Goal: Navigation & Orientation: Find specific page/section

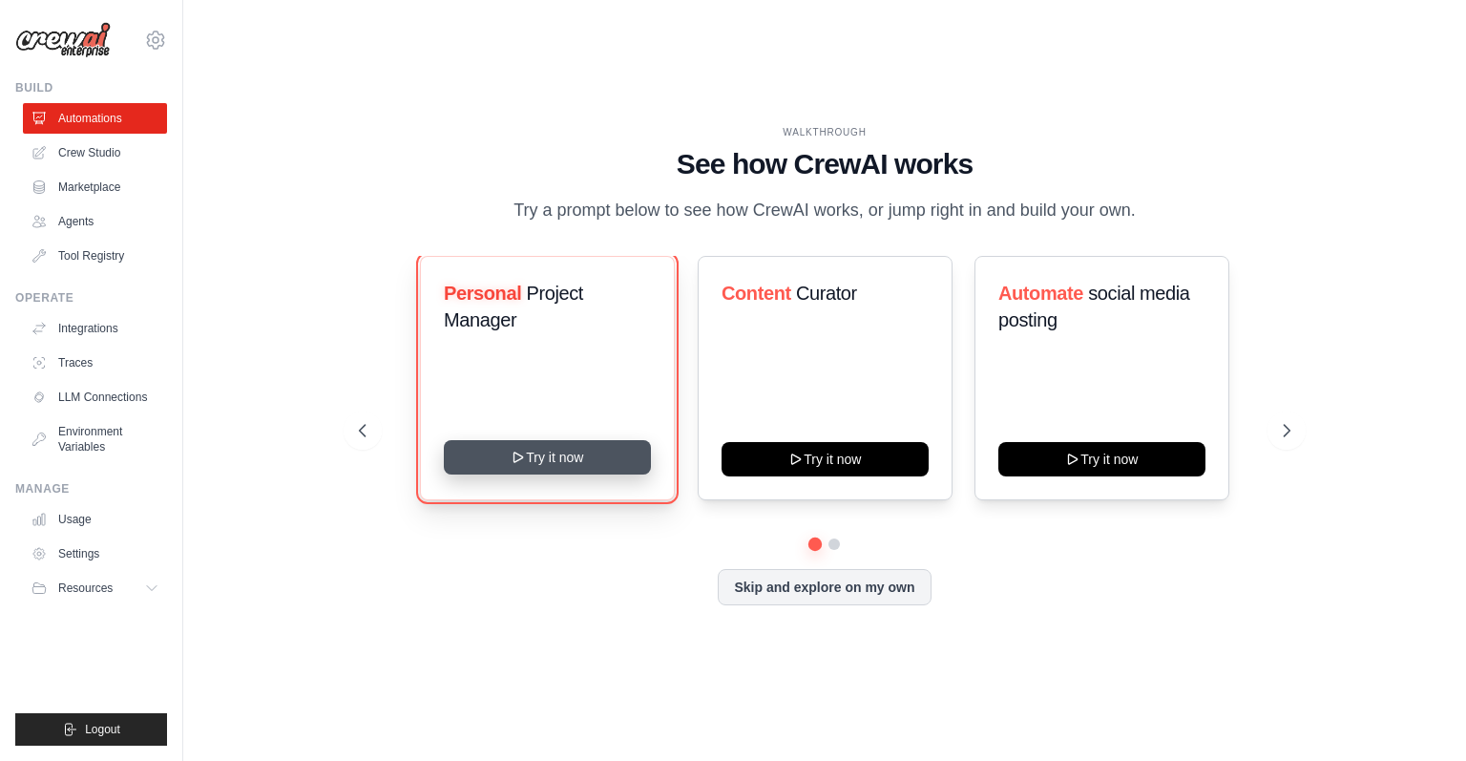
click at [575, 459] on button "Try it now" at bounding box center [547, 457] width 207 height 34
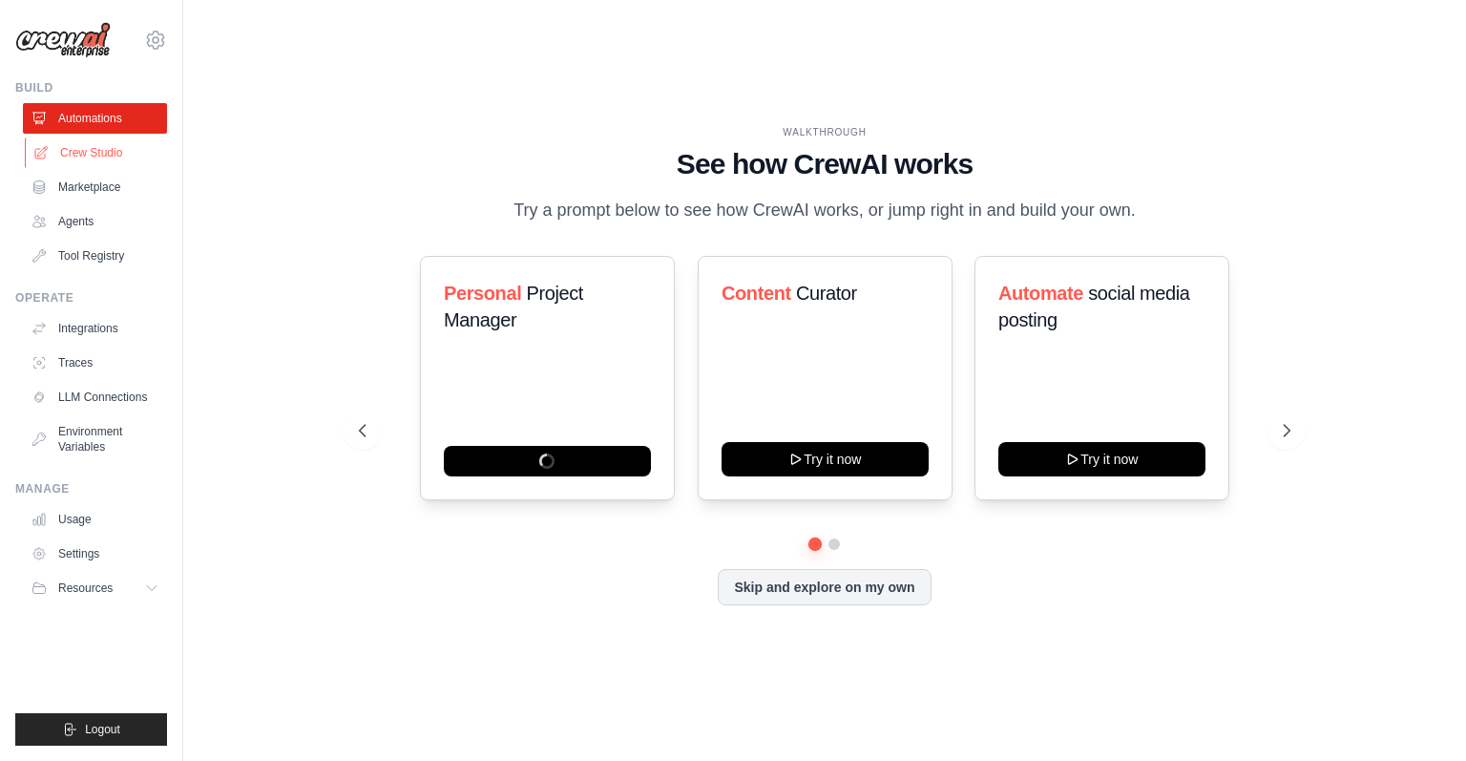
click at [130, 160] on link "Crew Studio" at bounding box center [97, 152] width 144 height 31
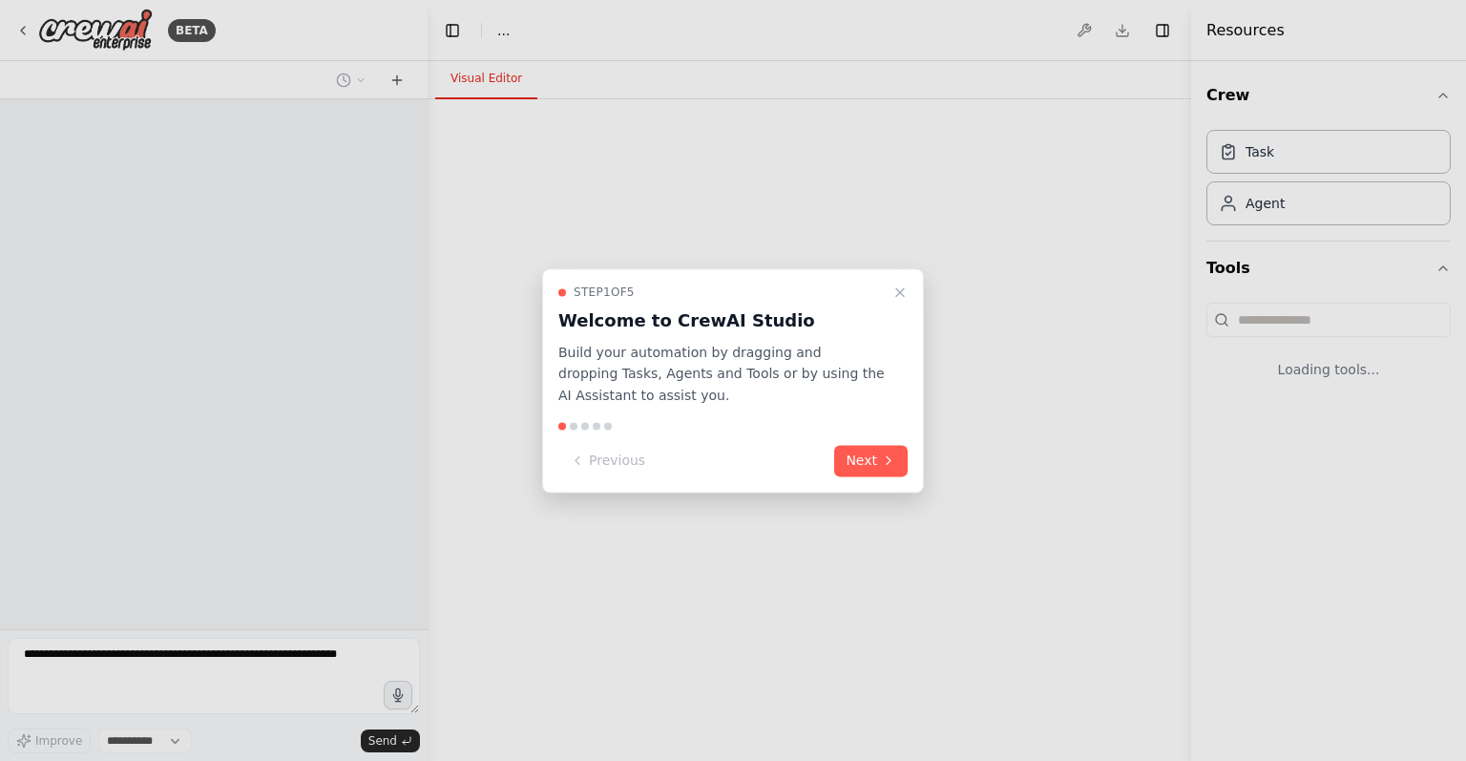
select select "****"
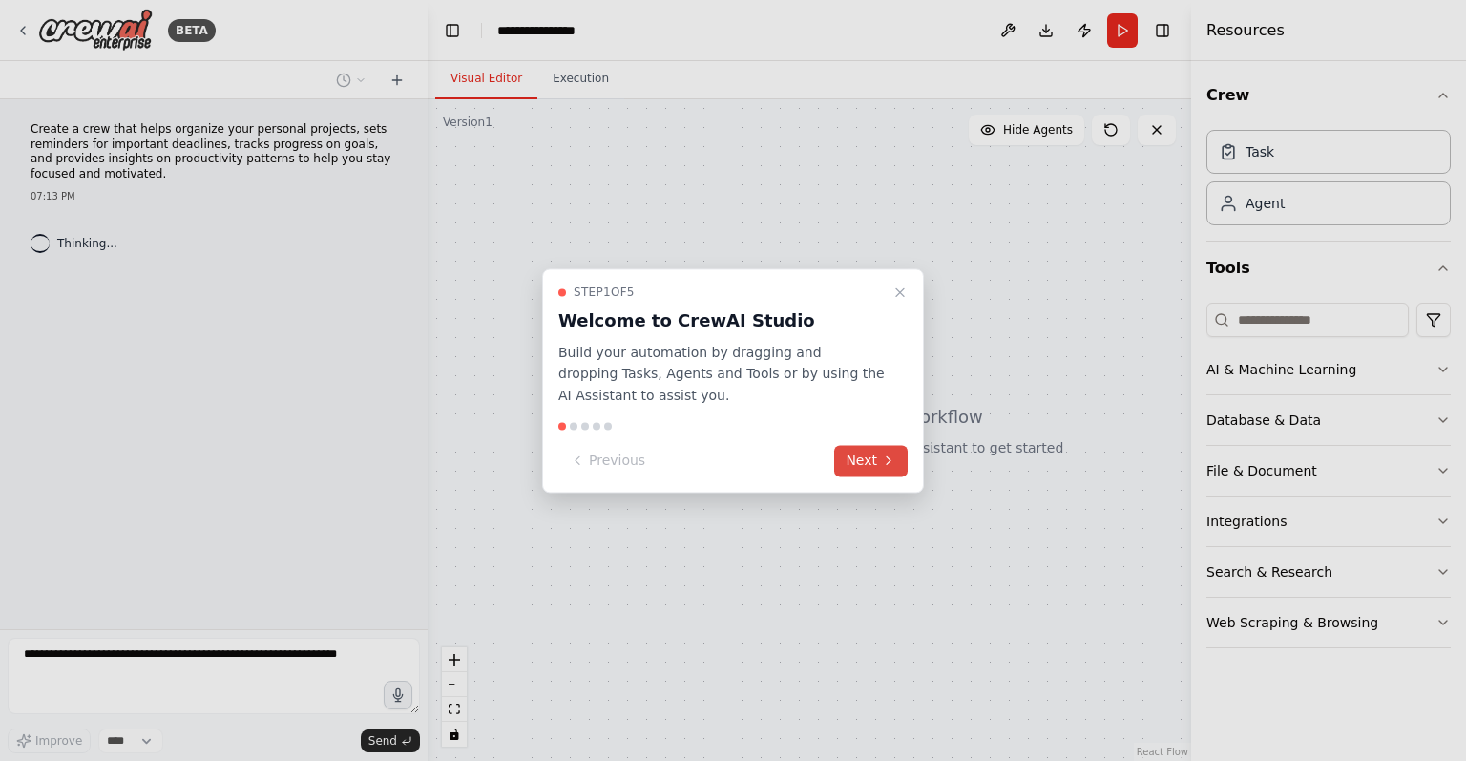
click at [869, 451] on button "Next" at bounding box center [870, 460] width 73 height 31
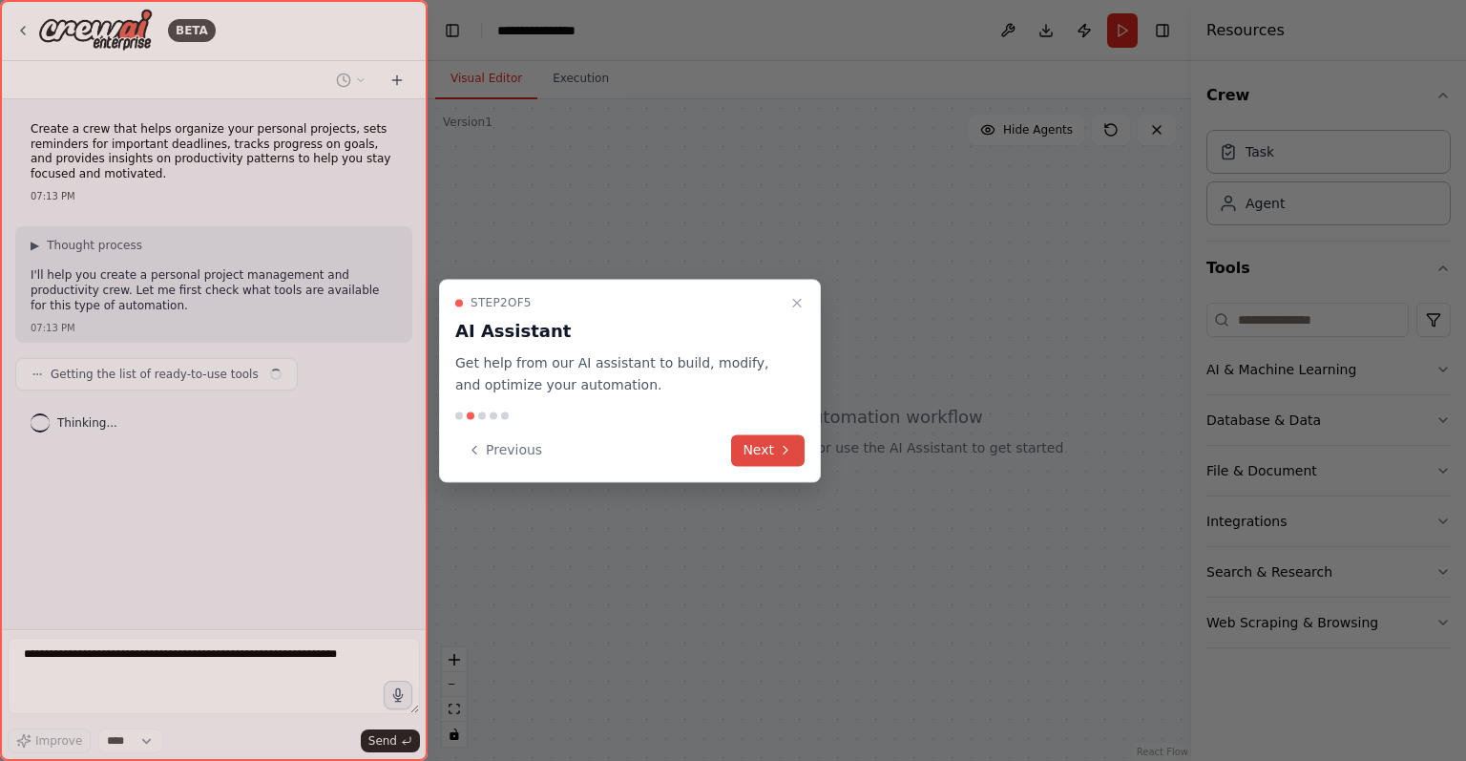
click at [790, 442] on icon at bounding box center [785, 449] width 15 height 15
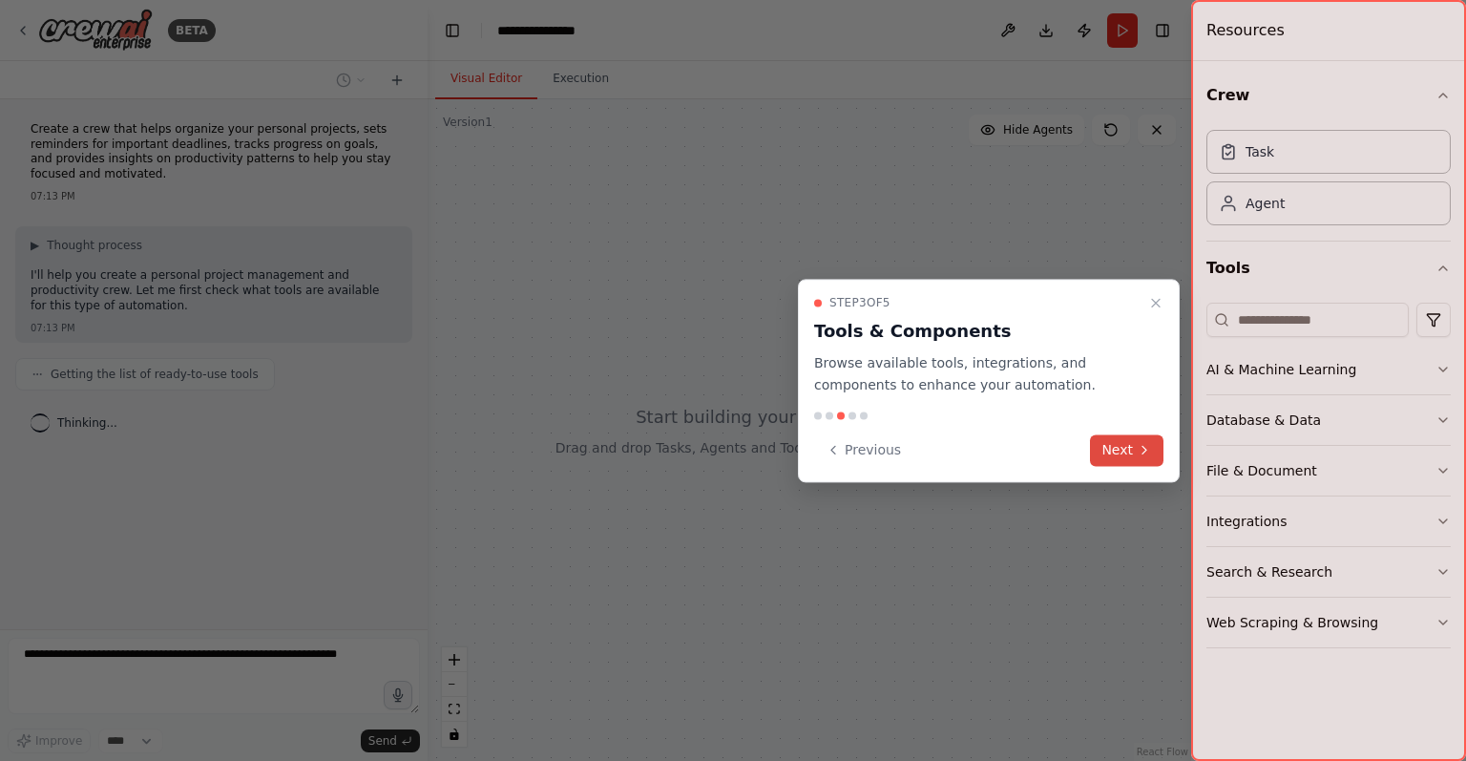
click at [1141, 441] on button "Next" at bounding box center [1126, 449] width 73 height 31
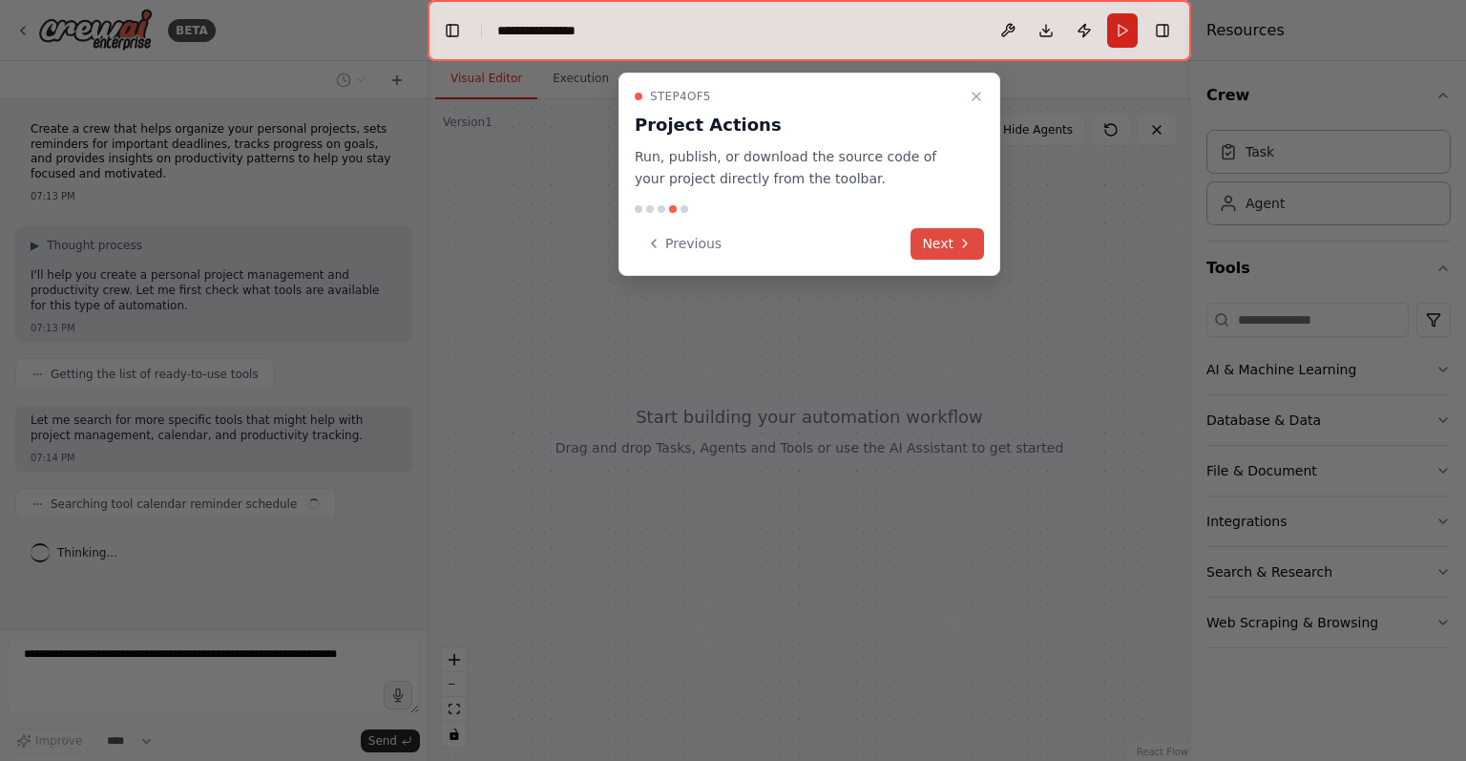
click at [933, 245] on button "Next" at bounding box center [947, 243] width 73 height 31
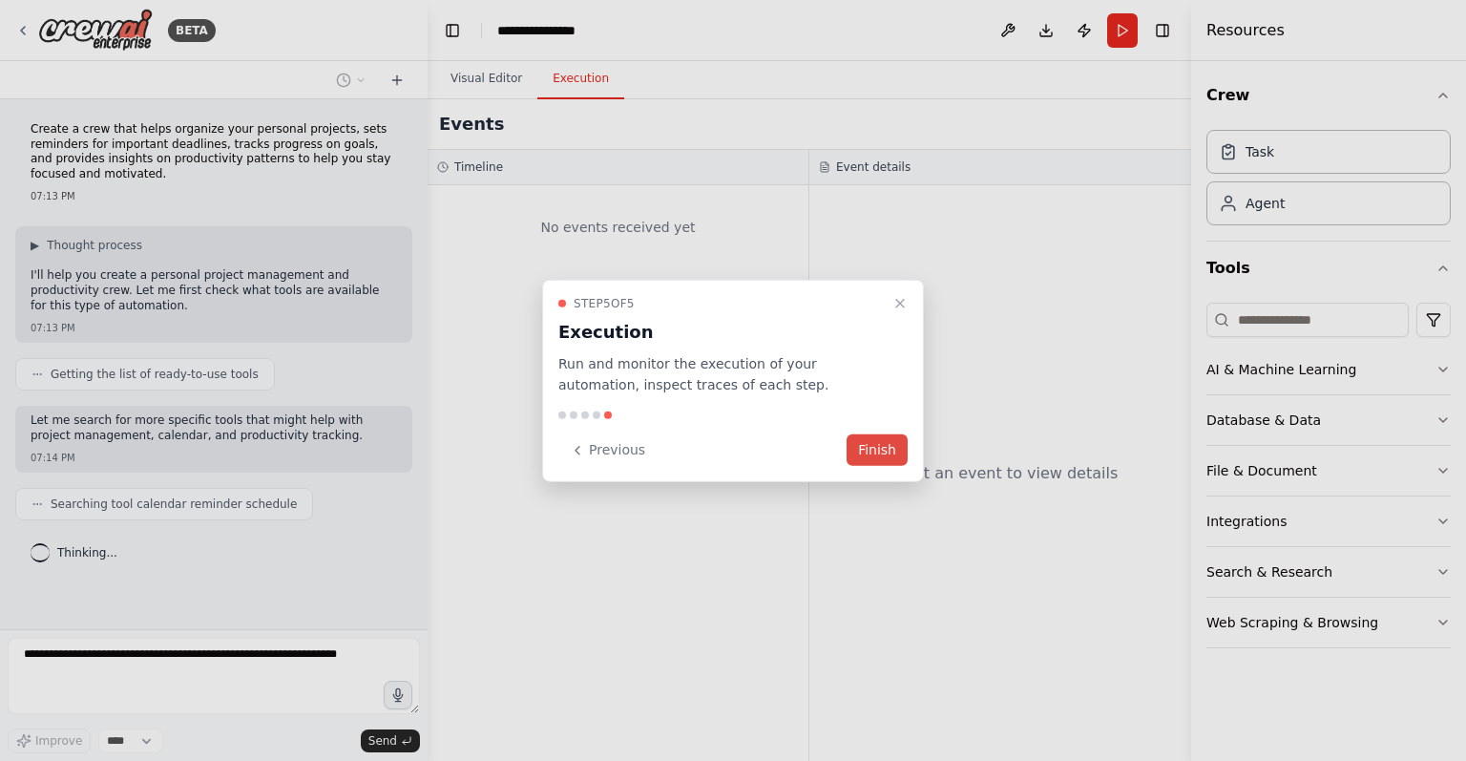
click at [893, 461] on button "Finish" at bounding box center [877, 449] width 61 height 31
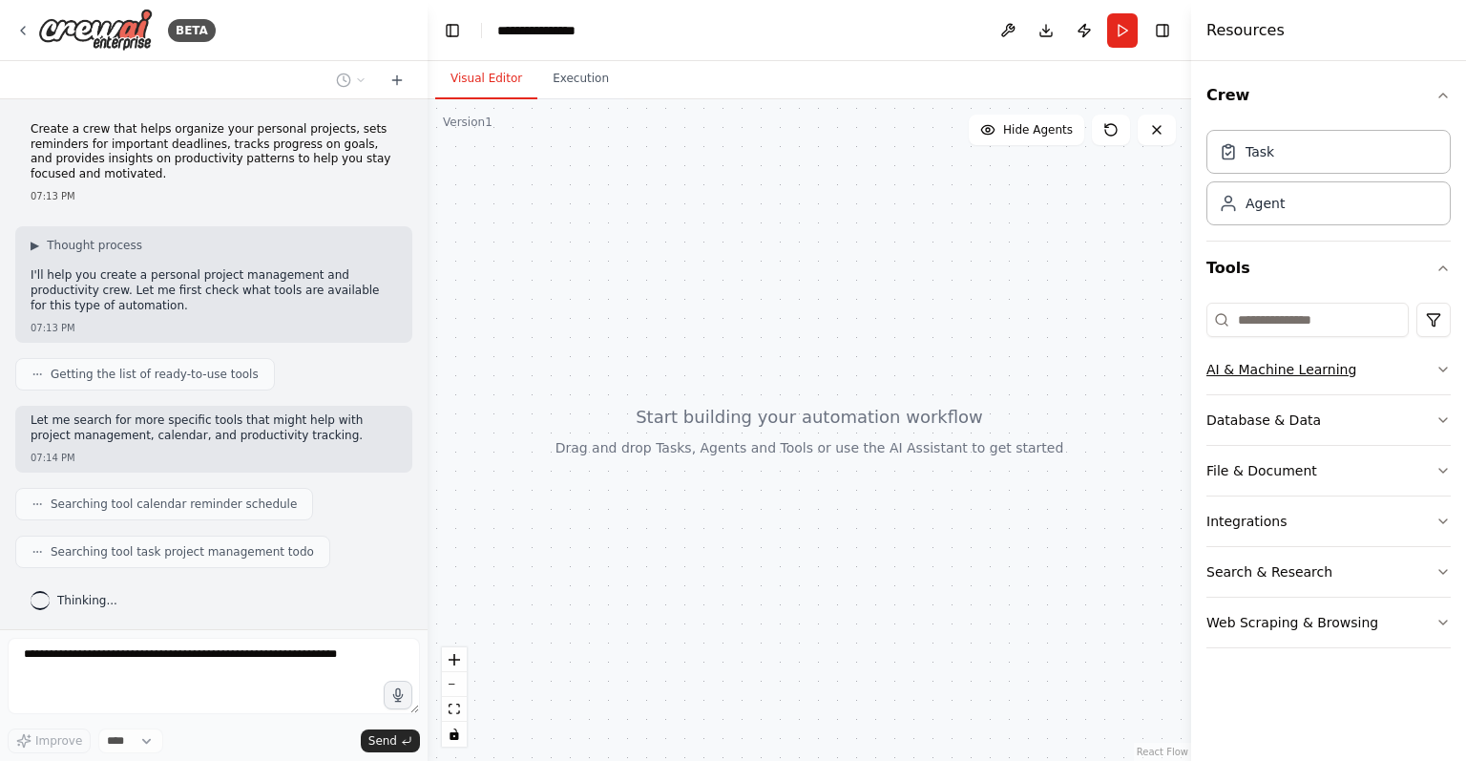
click at [1308, 369] on div "AI & Machine Learning" at bounding box center [1281, 369] width 150 height 19
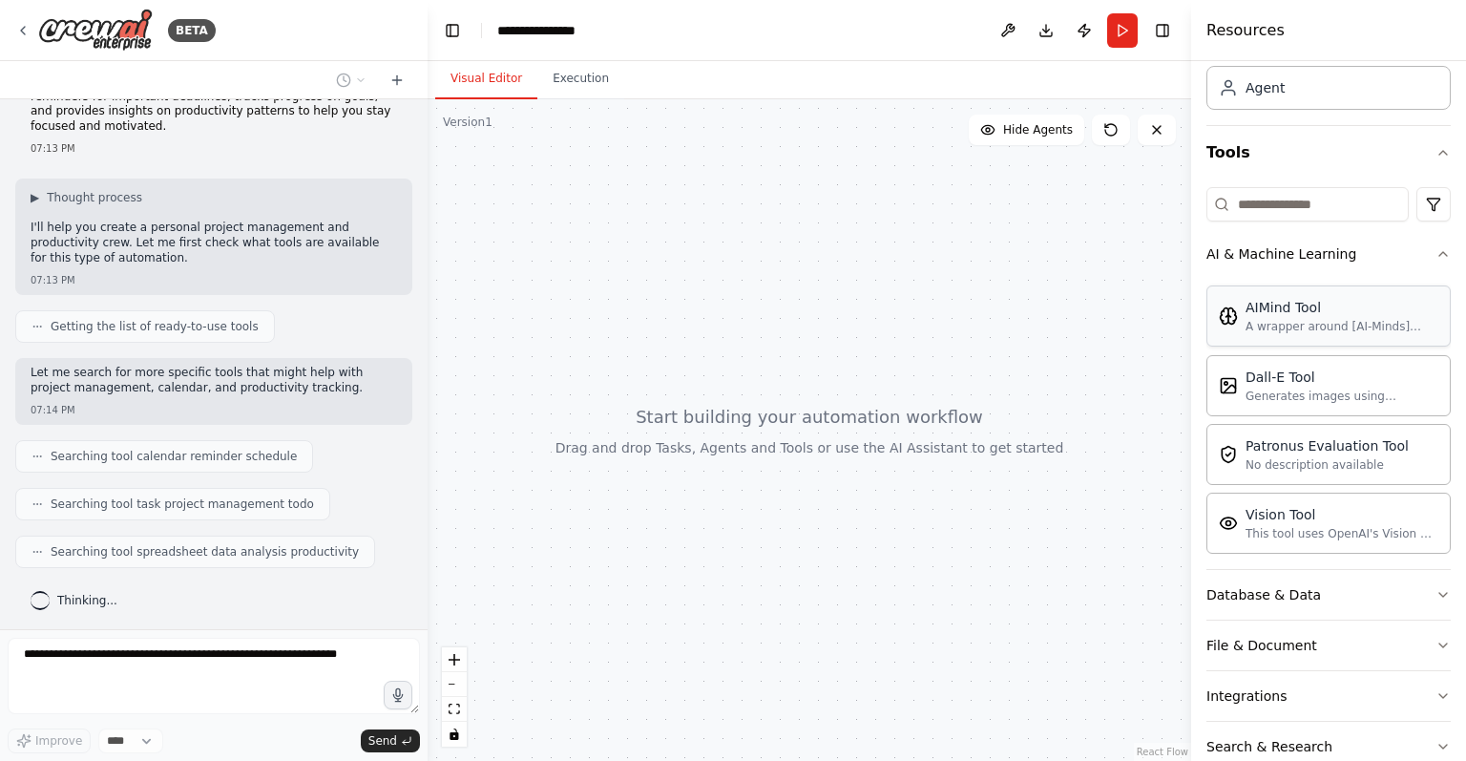
scroll to position [186, 0]
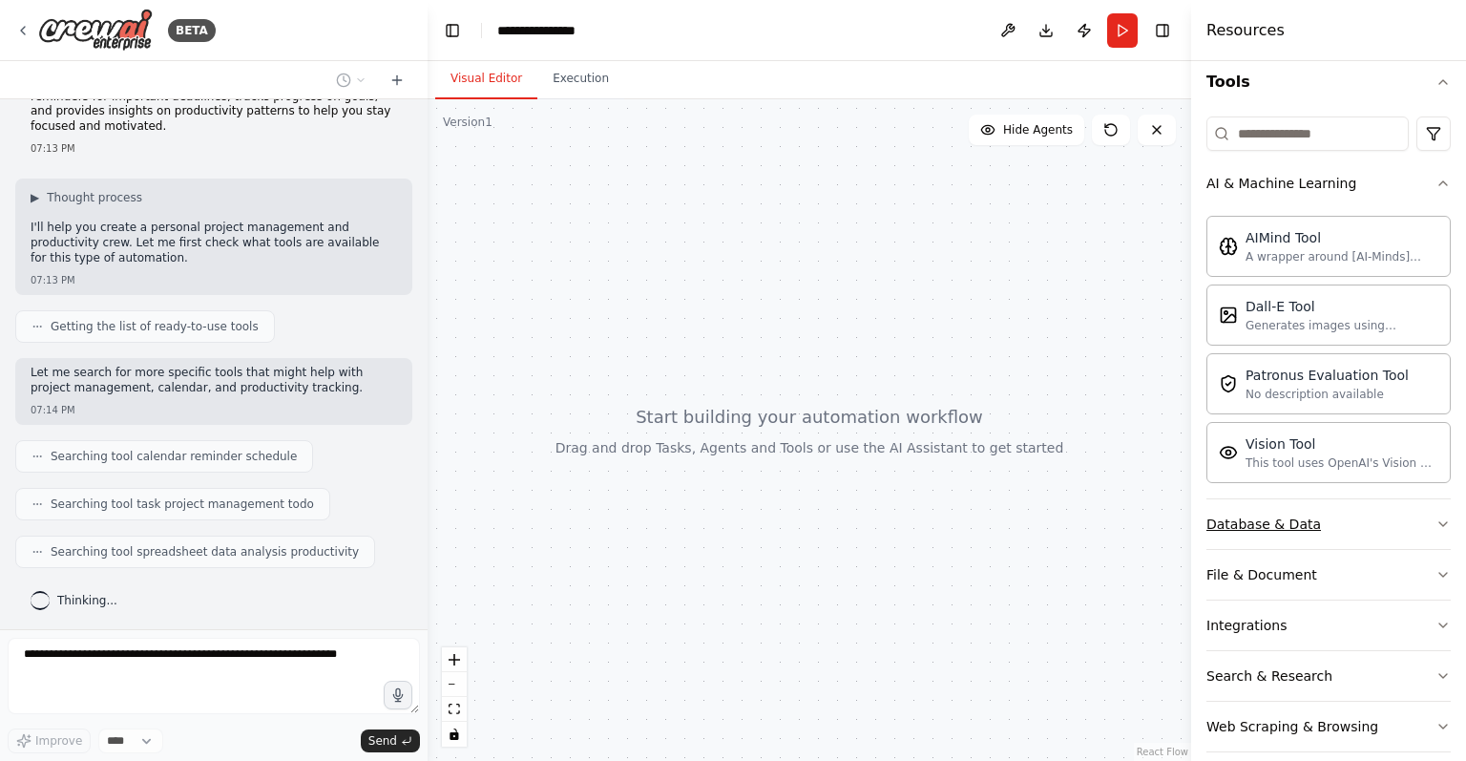
click at [1306, 529] on div "Database & Data" at bounding box center [1263, 523] width 115 height 19
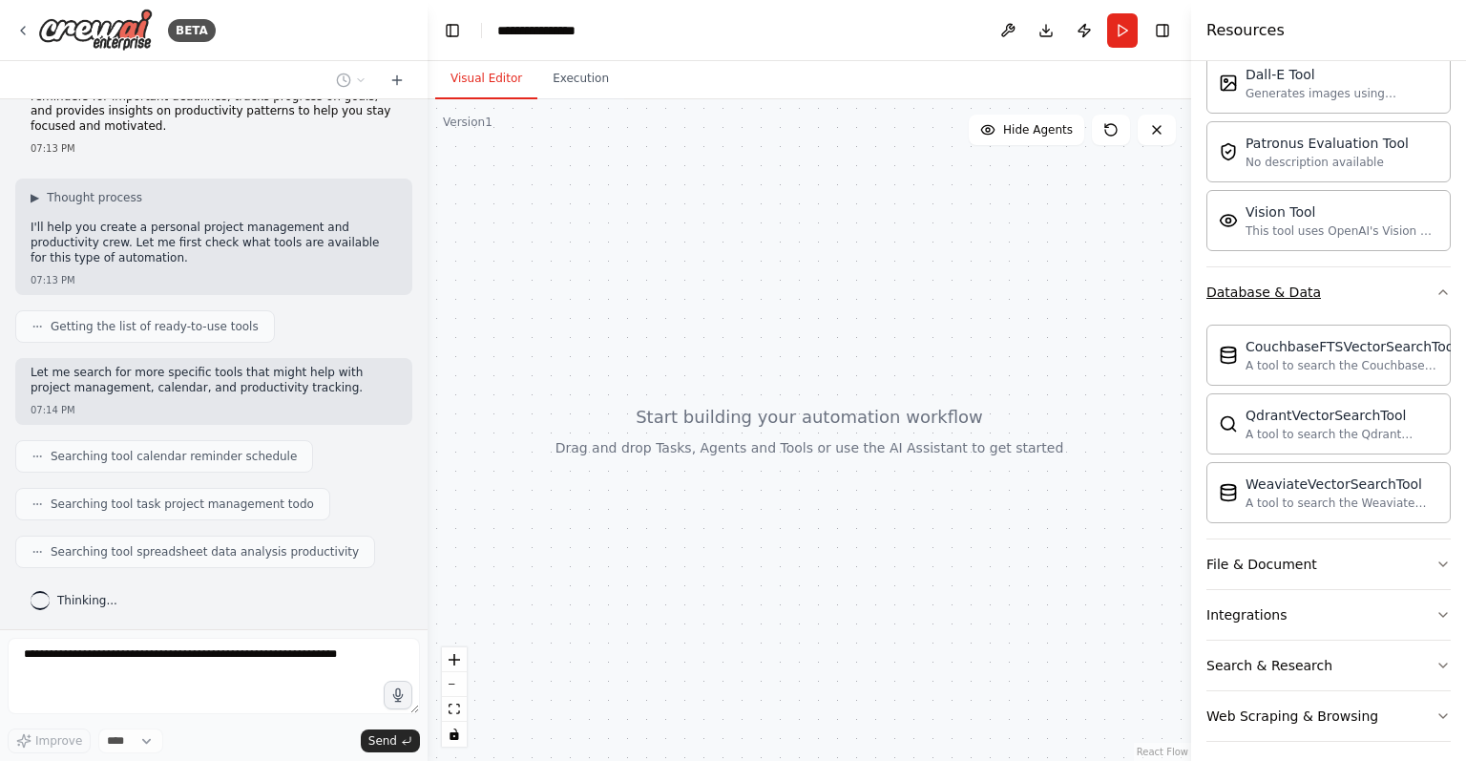
scroll to position [412, 0]
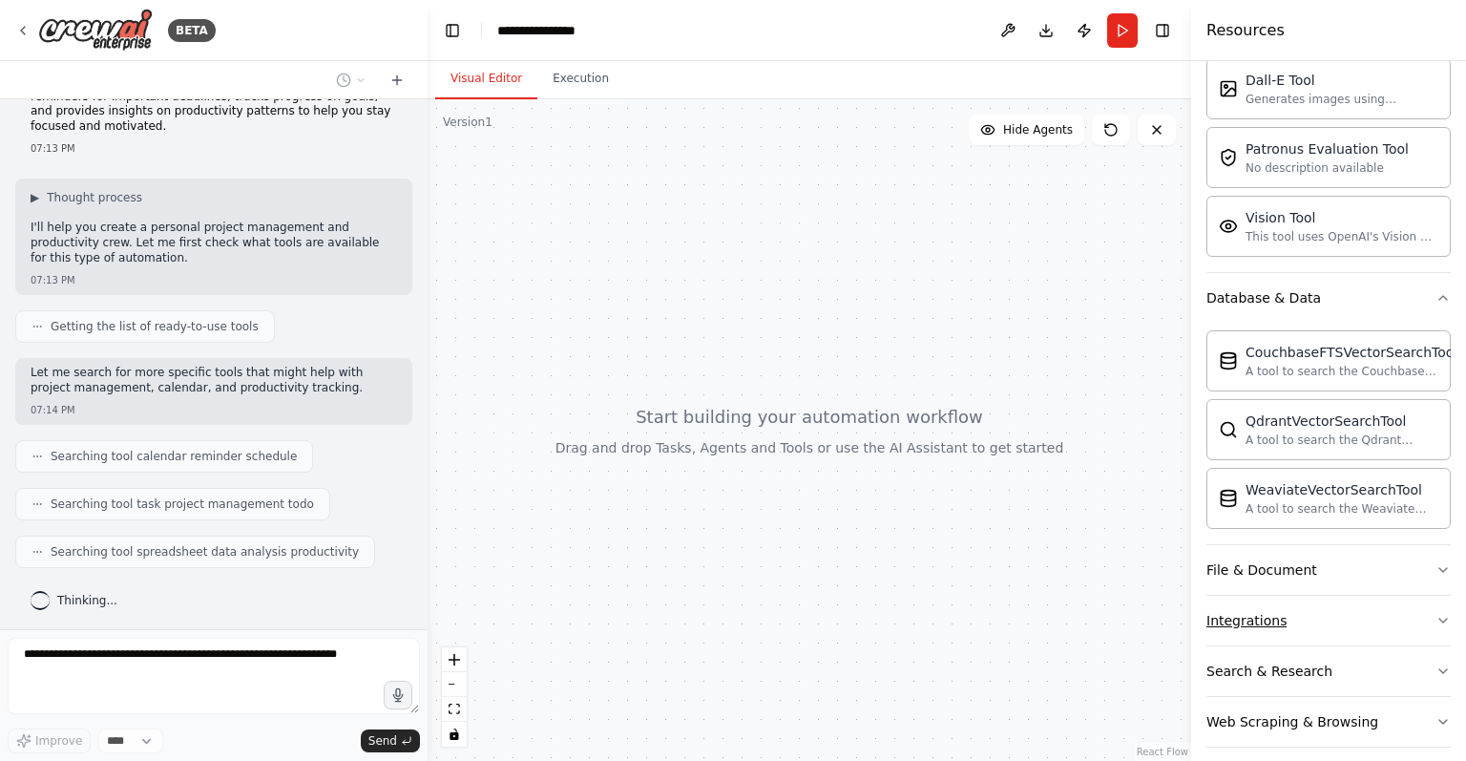
click at [1298, 603] on button "Integrations" at bounding box center [1328, 621] width 244 height 50
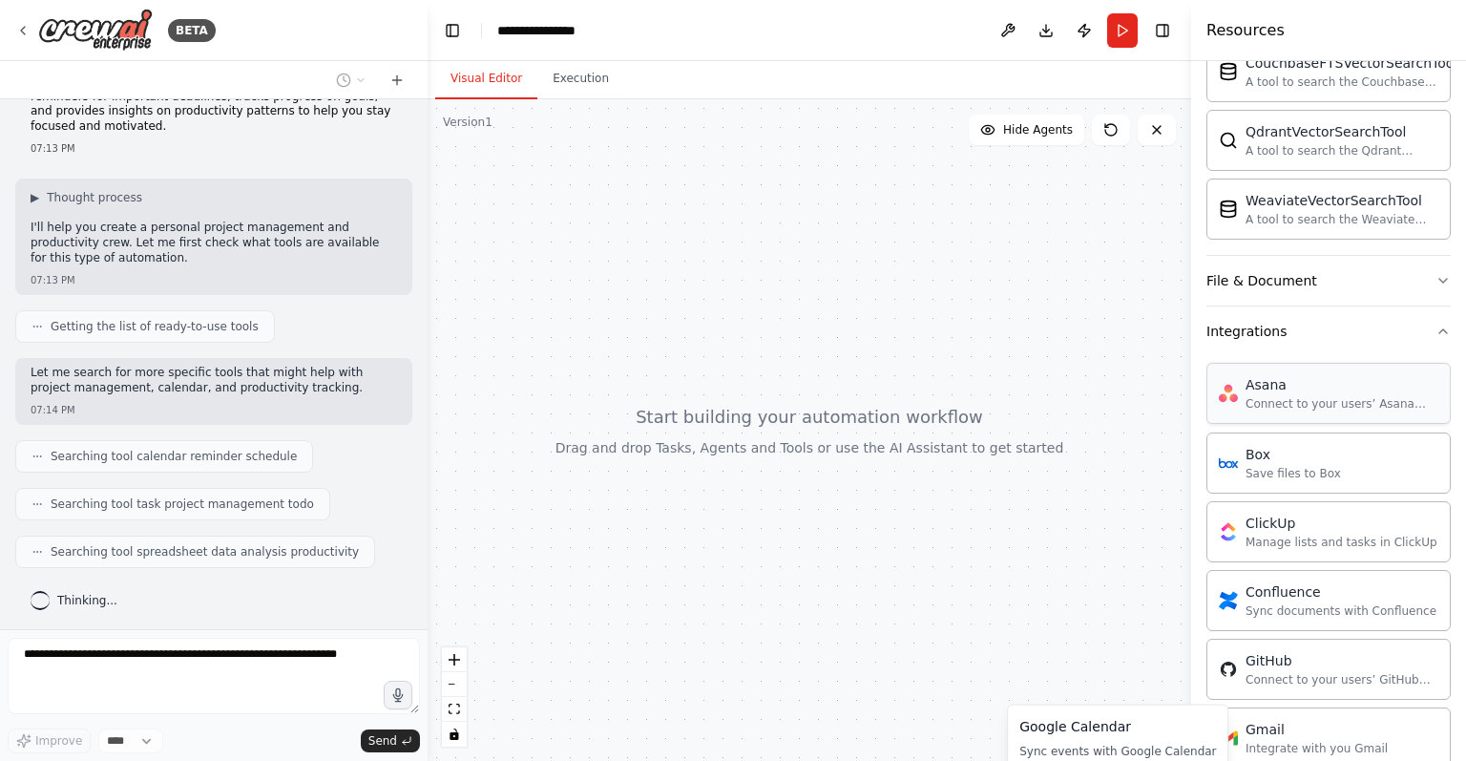
scroll to position [701, 0]
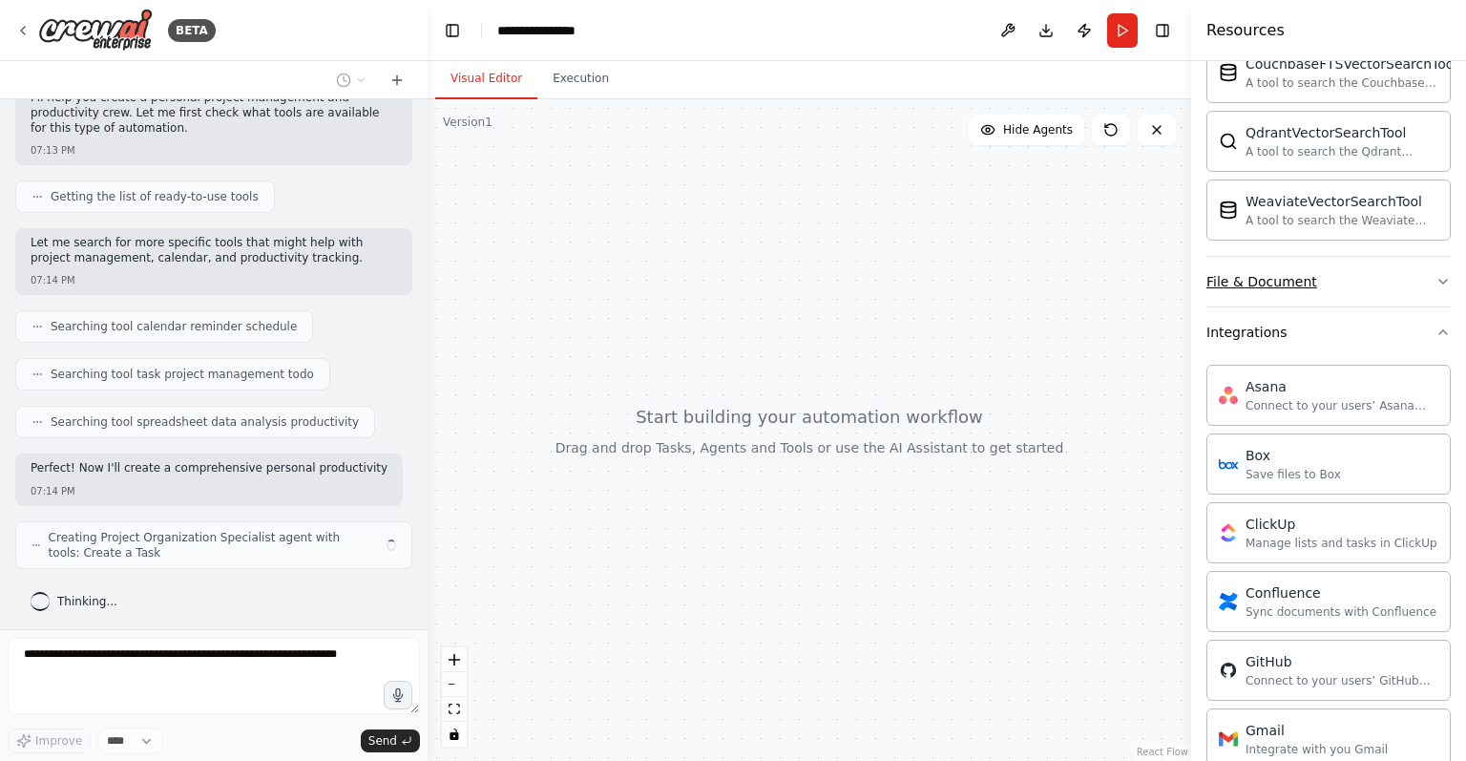
click at [1315, 296] on button "File & Document" at bounding box center [1328, 282] width 244 height 50
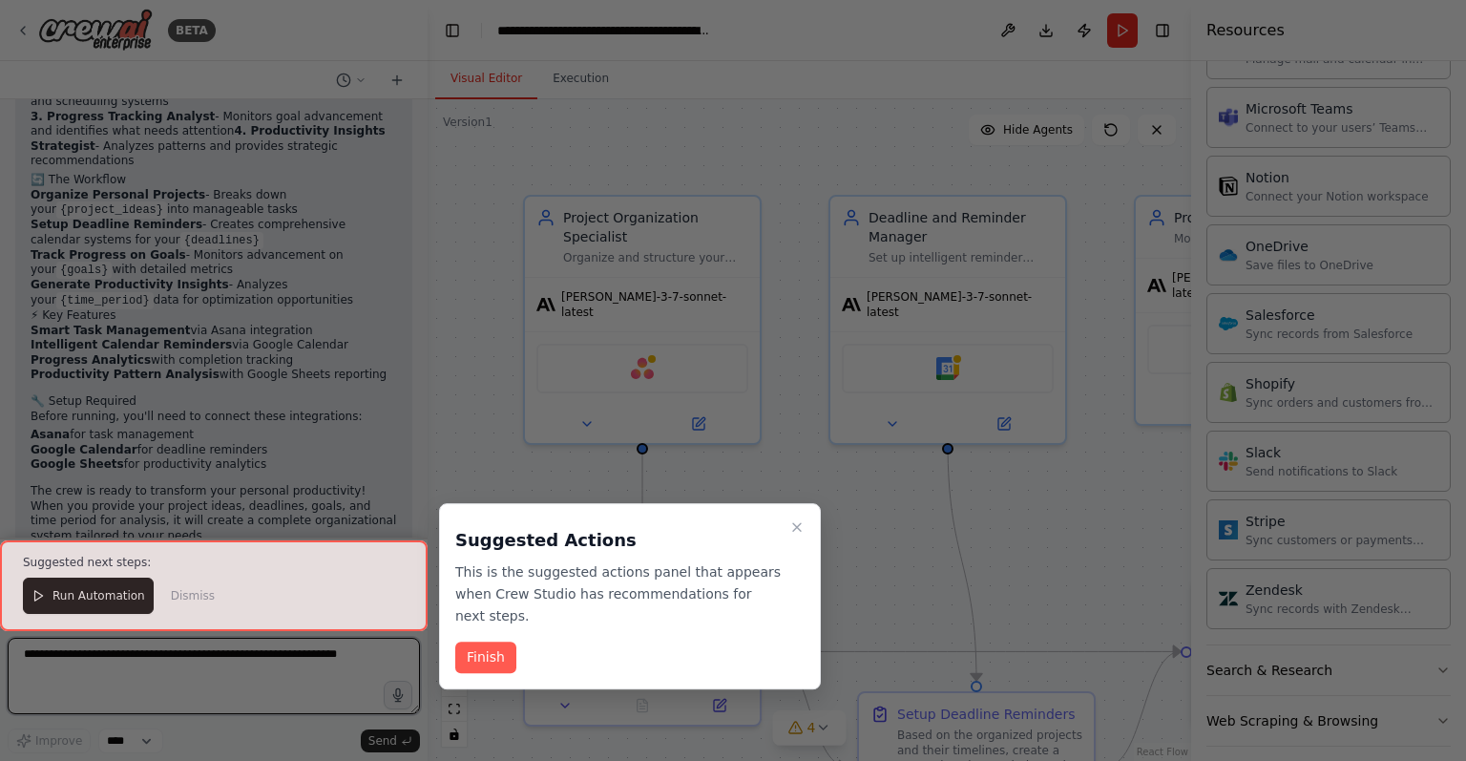
scroll to position [1467, 0]
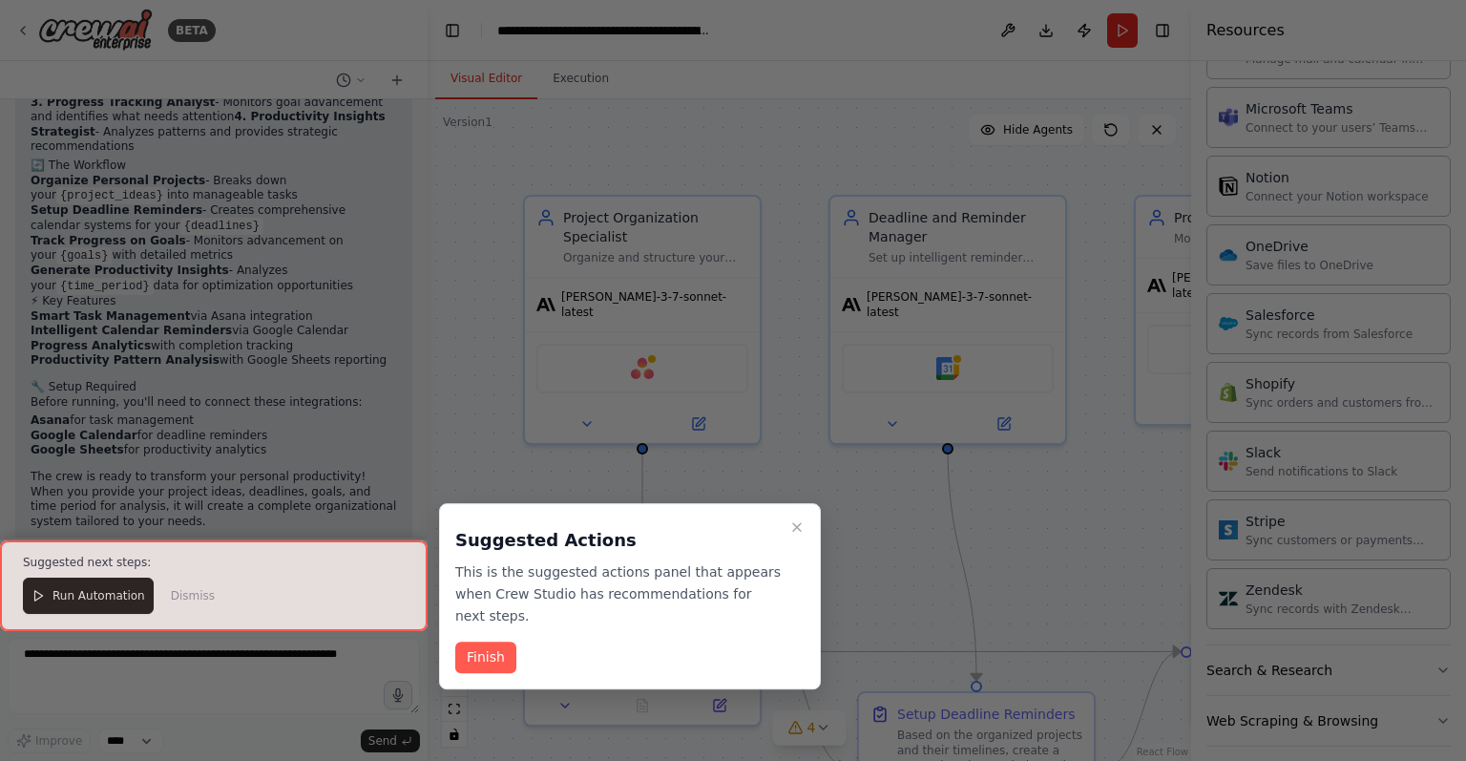
click at [506, 618] on div "Suggested Actions This is the suggested actions panel that appears when Crew St…" at bounding box center [630, 596] width 382 height 186
click at [489, 641] on button "Finish" at bounding box center [485, 656] width 61 height 31
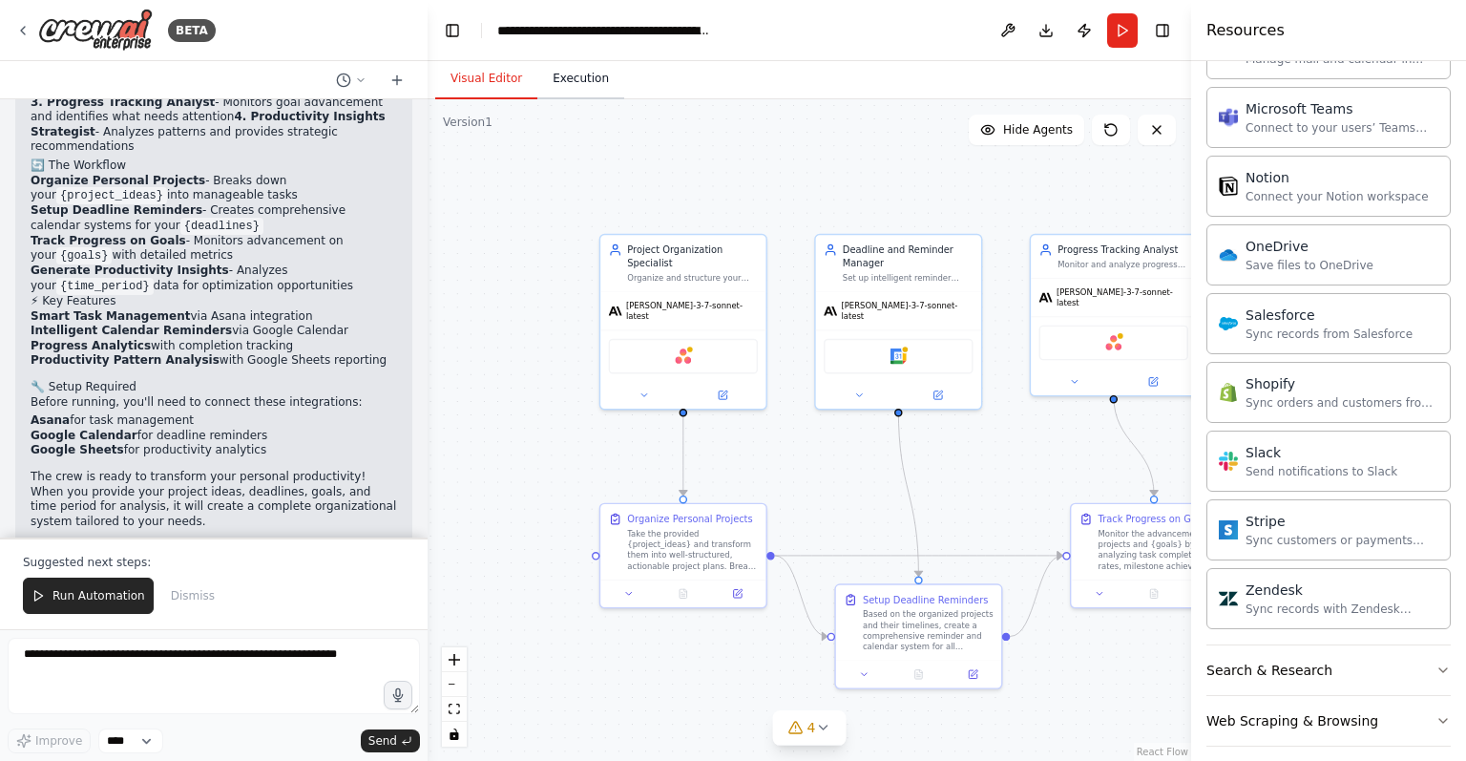
click at [569, 77] on button "Execution" at bounding box center [580, 79] width 87 height 40
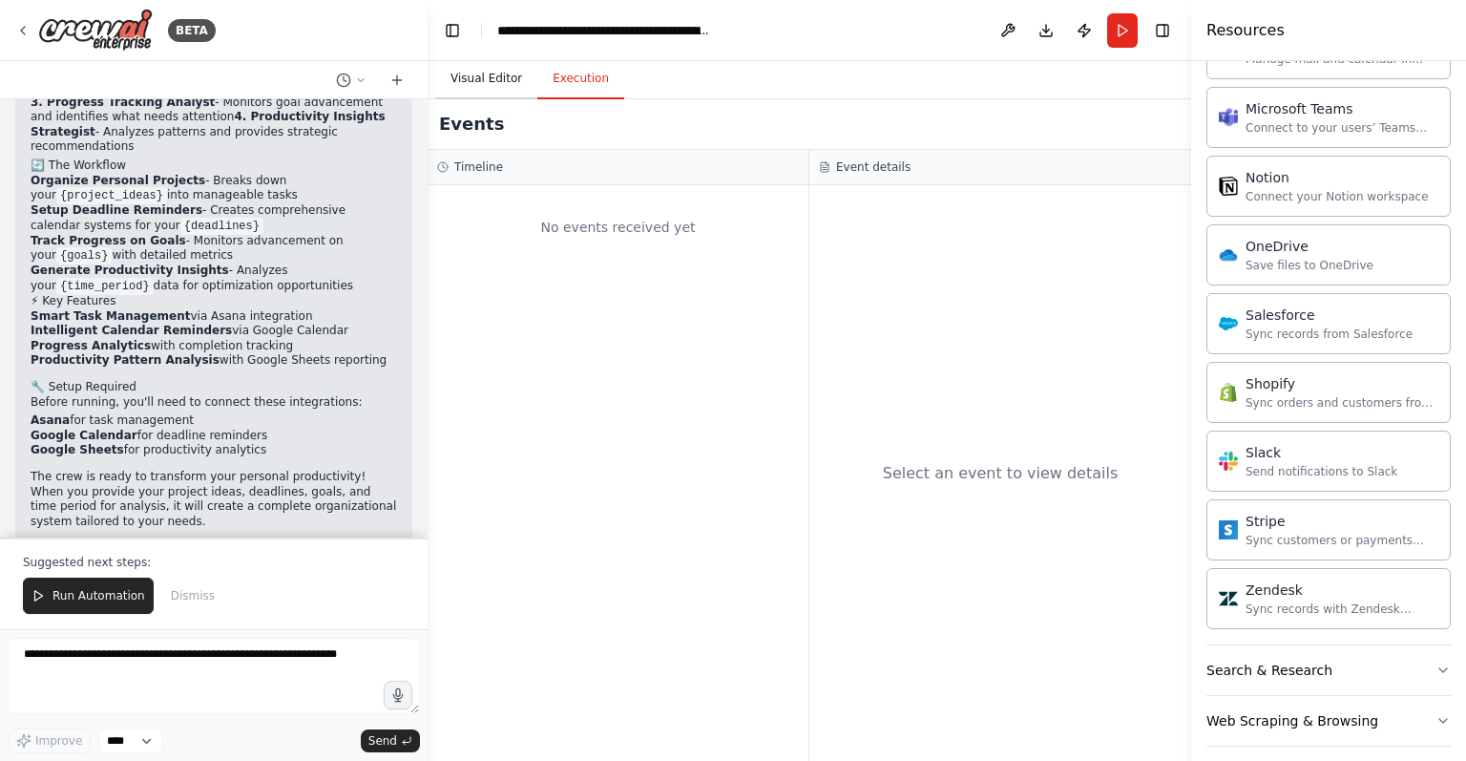
click at [491, 87] on button "Visual Editor" at bounding box center [486, 79] width 102 height 40
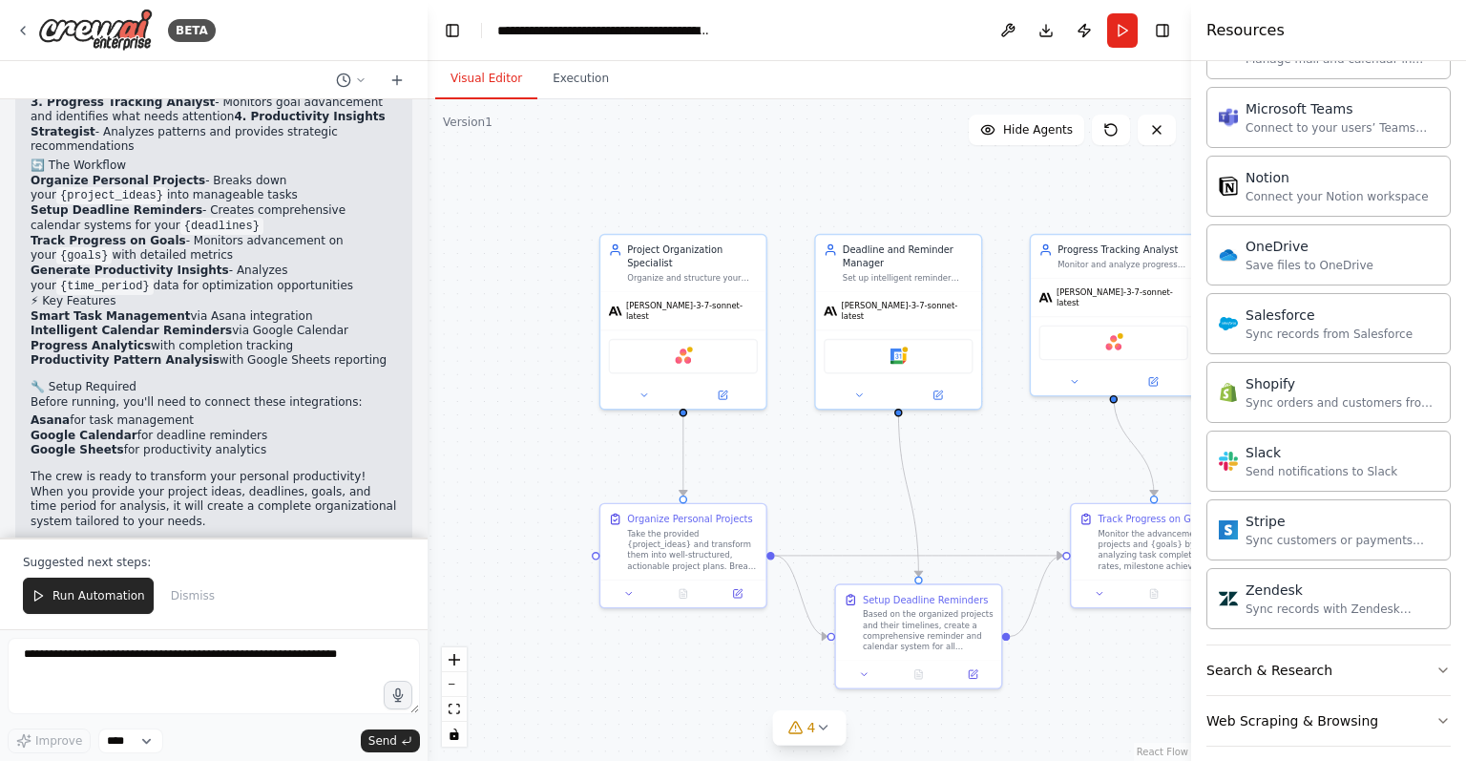
click at [491, 87] on button "Visual Editor" at bounding box center [486, 79] width 102 height 40
click at [1015, 28] on button at bounding box center [1008, 30] width 31 height 34
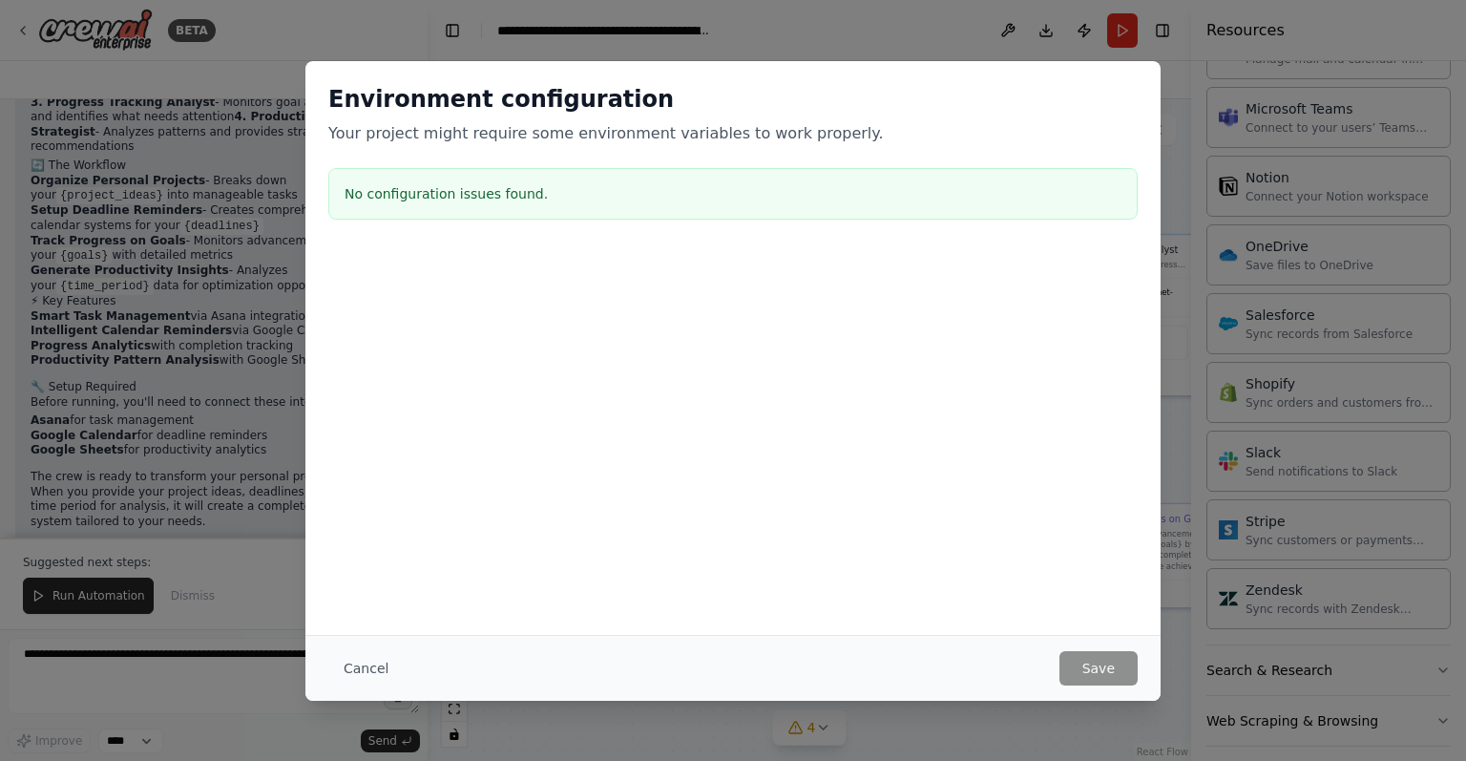
click at [376, 689] on div "Cancel Save" at bounding box center [732, 668] width 855 height 66
click at [369, 677] on button "Cancel" at bounding box center [365, 668] width 75 height 34
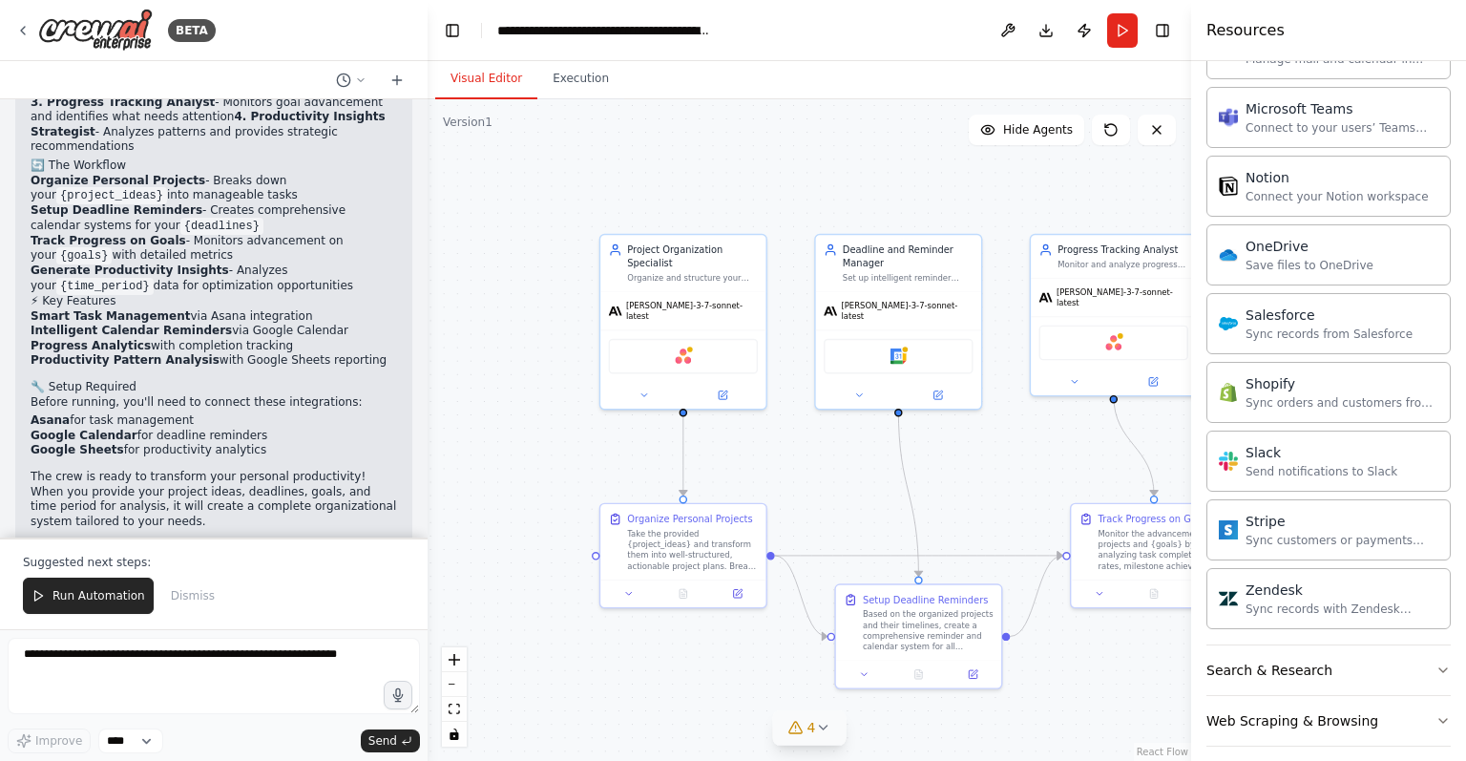
click at [802, 742] on button "4" at bounding box center [809, 727] width 73 height 35
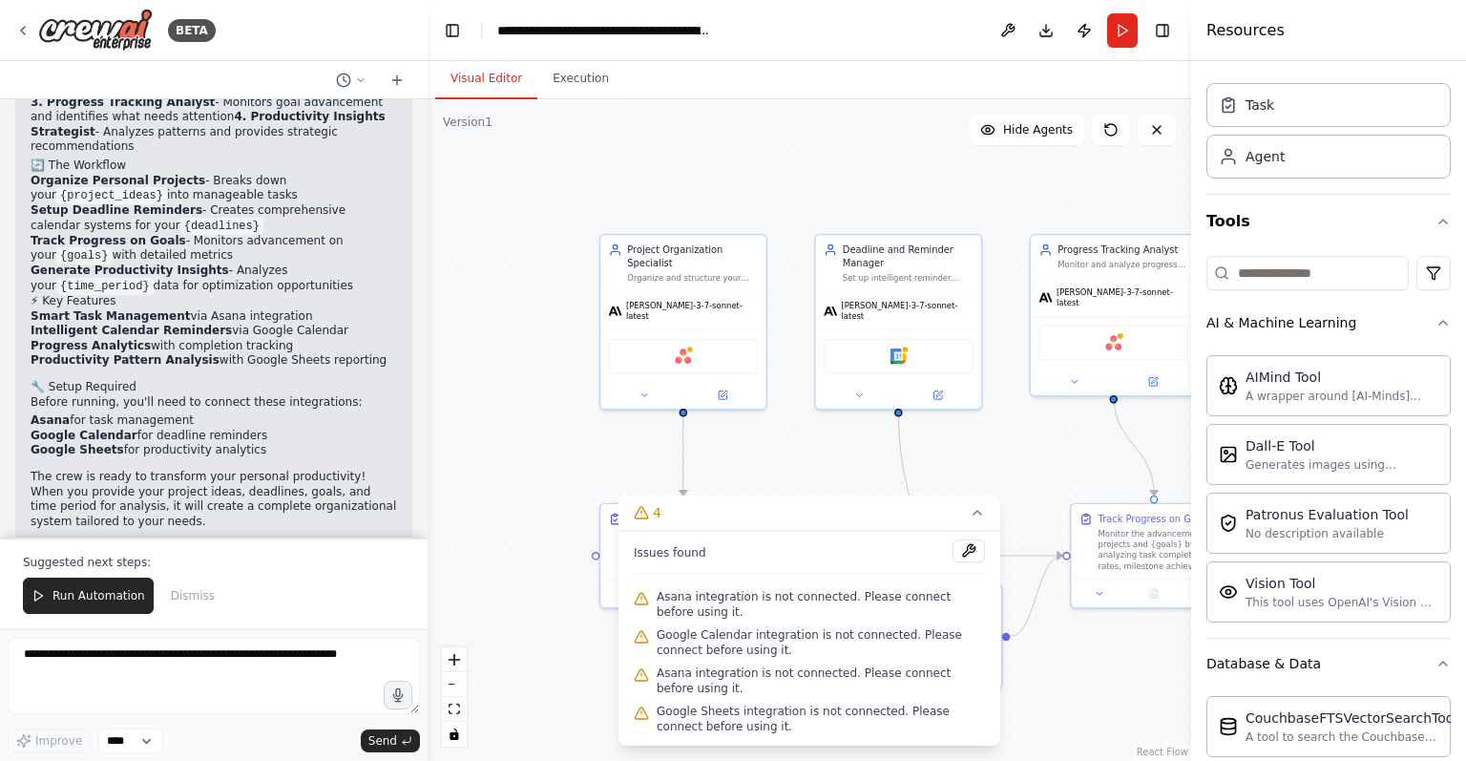
scroll to position [0, 0]
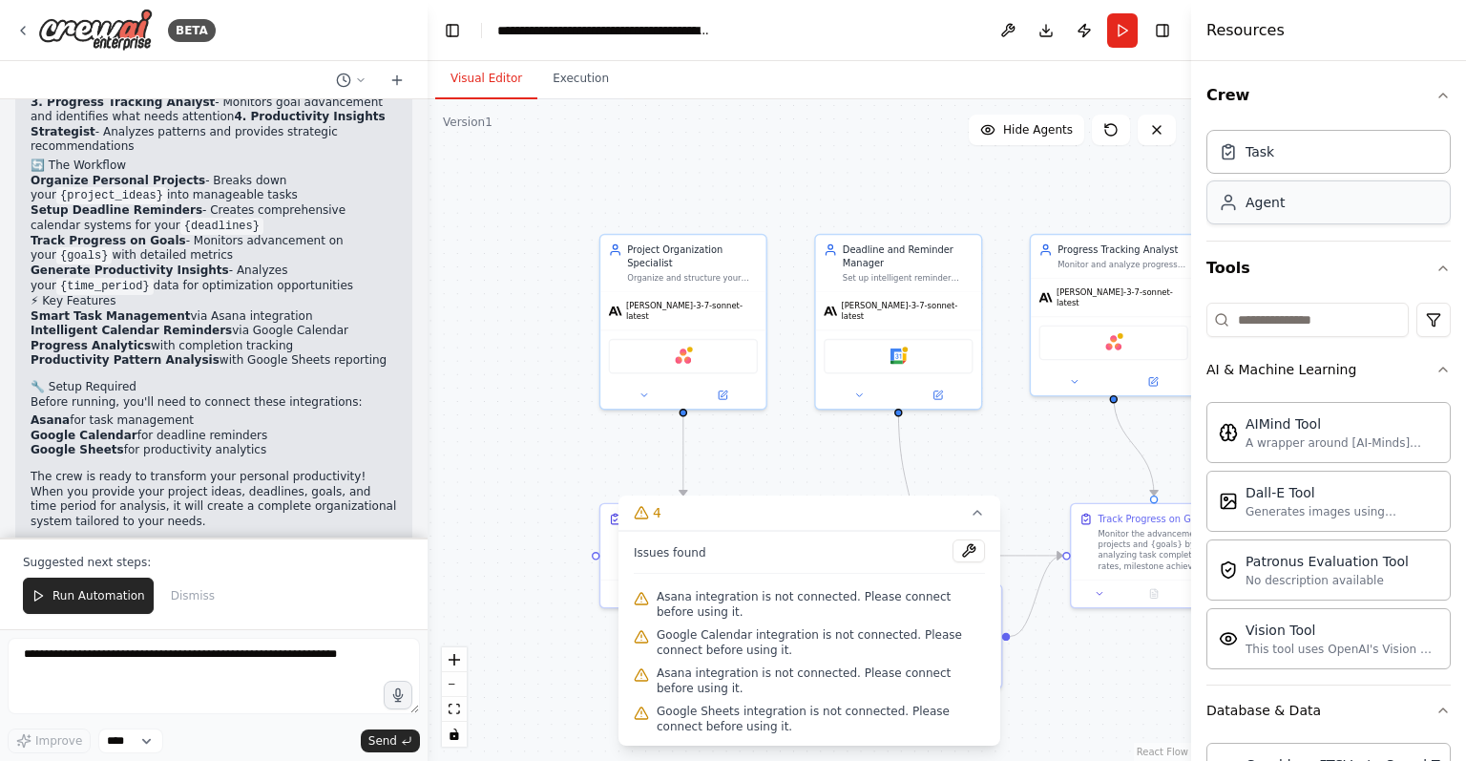
click at [1292, 204] on div "Agent" at bounding box center [1328, 202] width 244 height 44
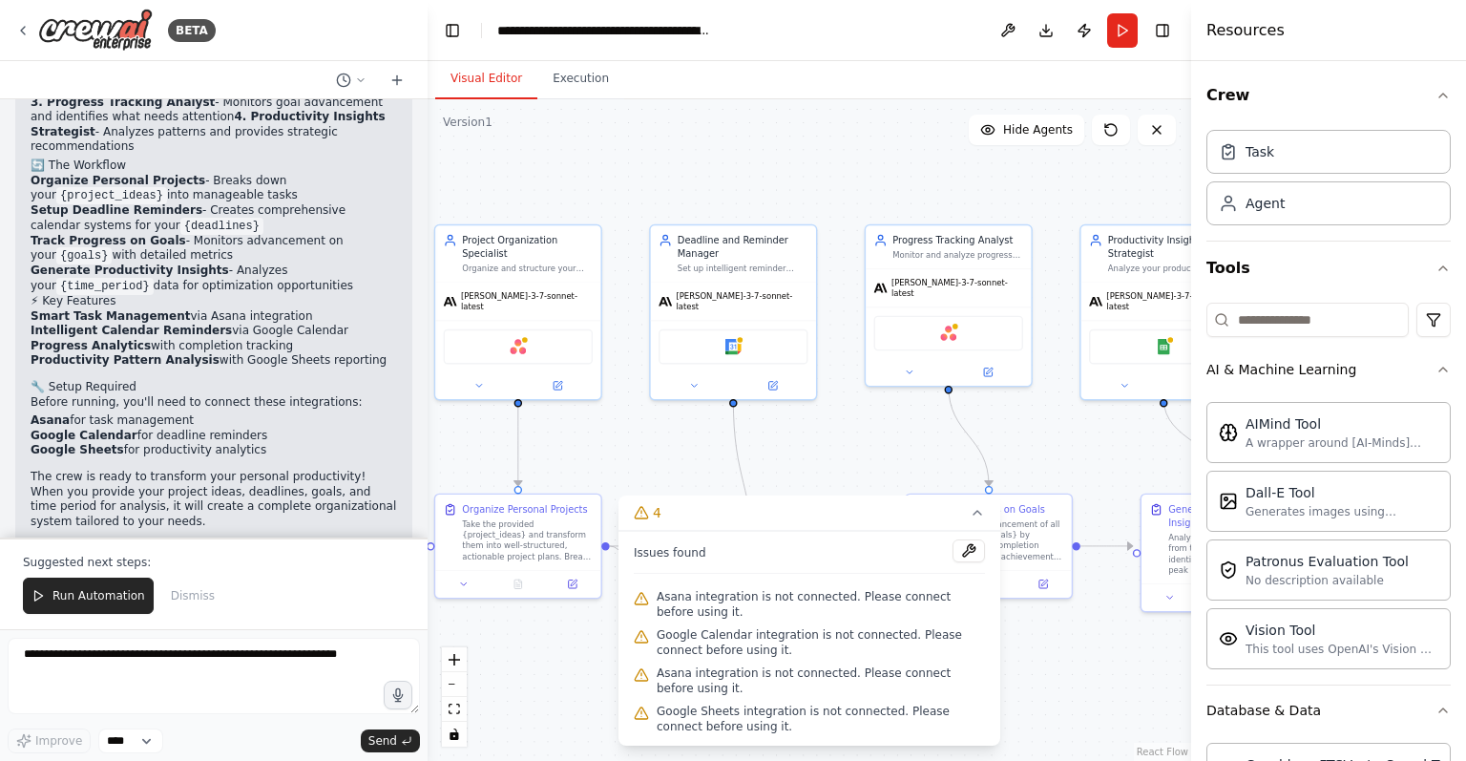
drag, startPoint x: 1028, startPoint y: 486, endPoint x: 844, endPoint y: 473, distance: 184.6
click at [844, 473] on div ".deletable-edge-delete-btn { width: 20px; height: 20px; border: 0px solid #ffff…" at bounding box center [810, 429] width 764 height 661
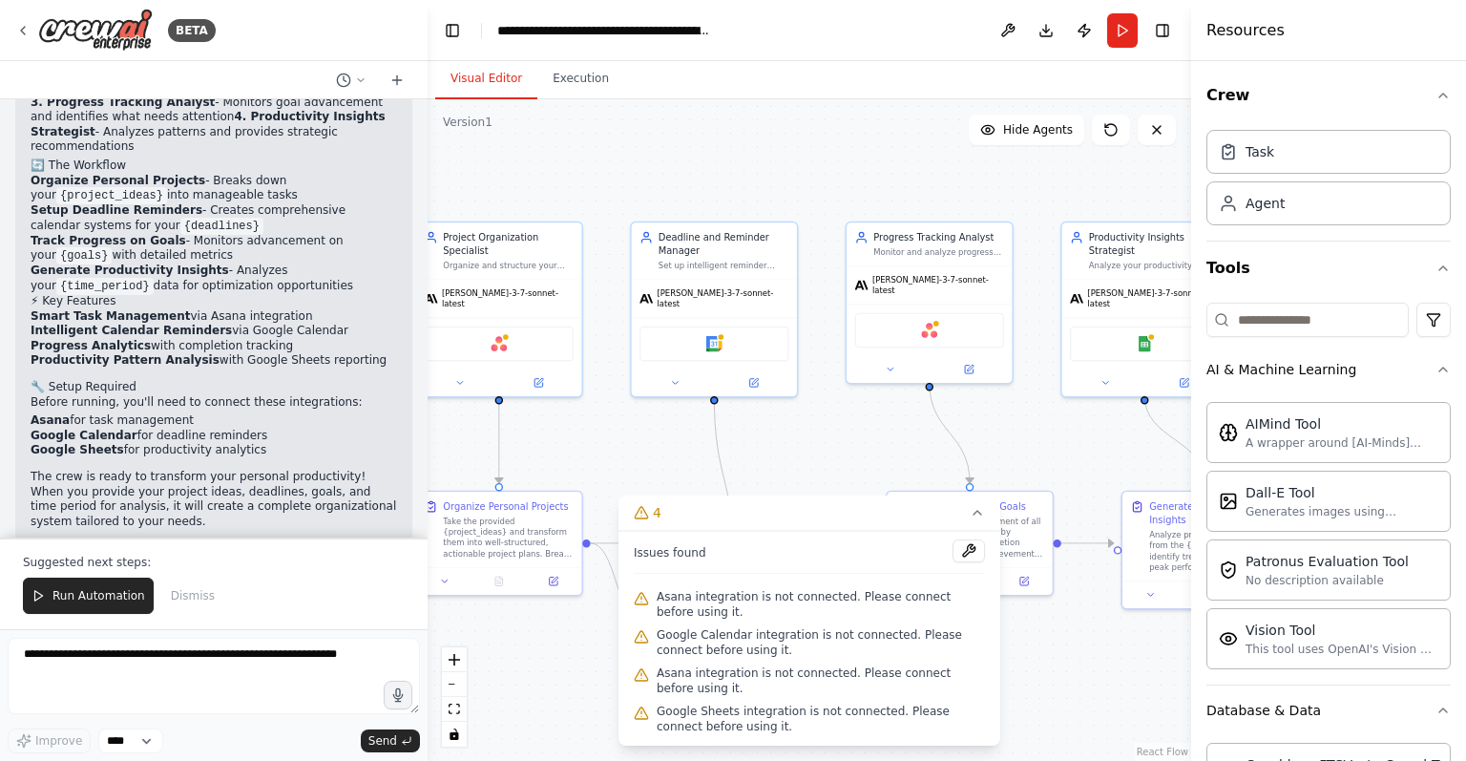
drag, startPoint x: 864, startPoint y: 458, endPoint x: 663, endPoint y: 398, distance: 209.3
click at [663, 398] on div ".deletable-edge-delete-btn { width: 20px; height: 20px; border: 0px solid #ffff…" at bounding box center [810, 429] width 764 height 661
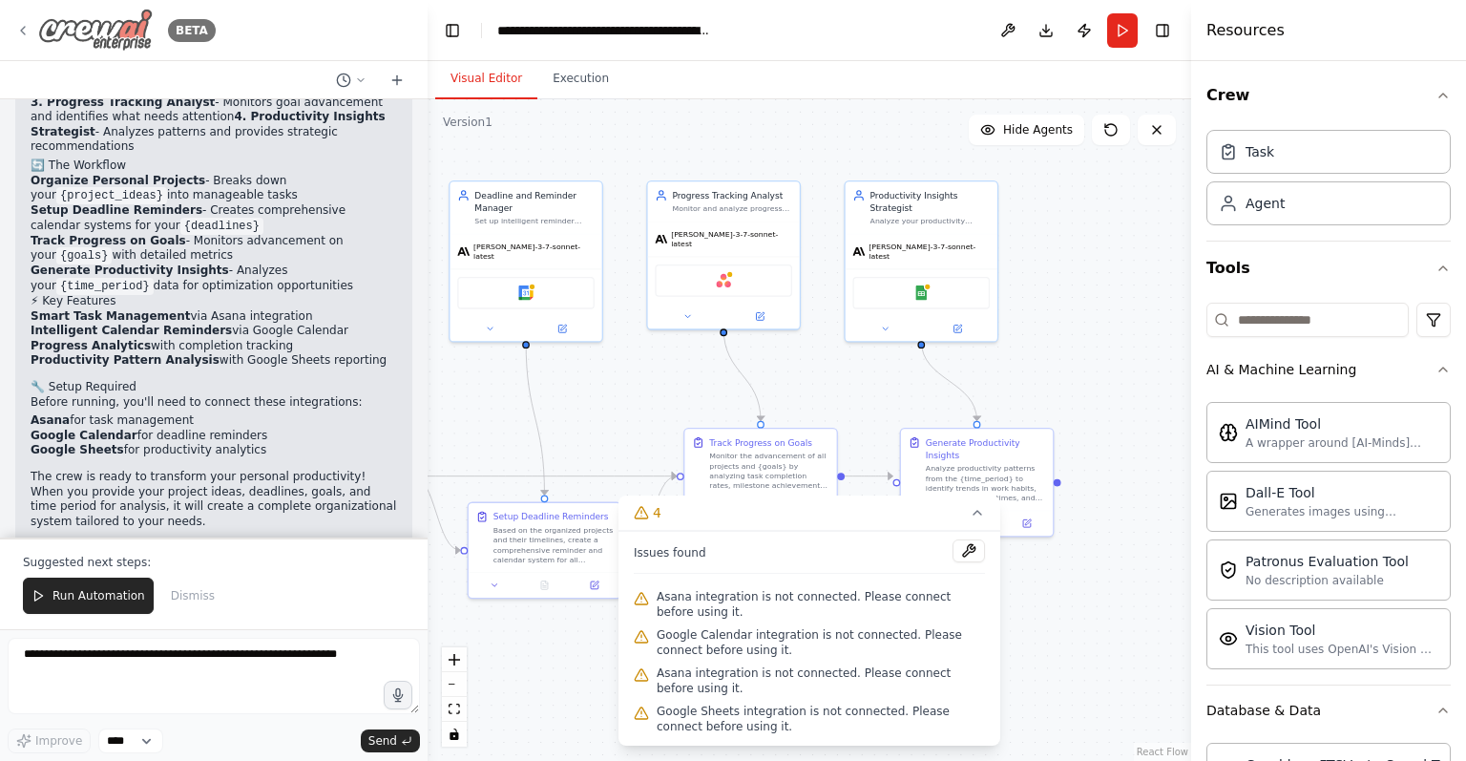
click at [21, 31] on icon at bounding box center [22, 30] width 15 height 15
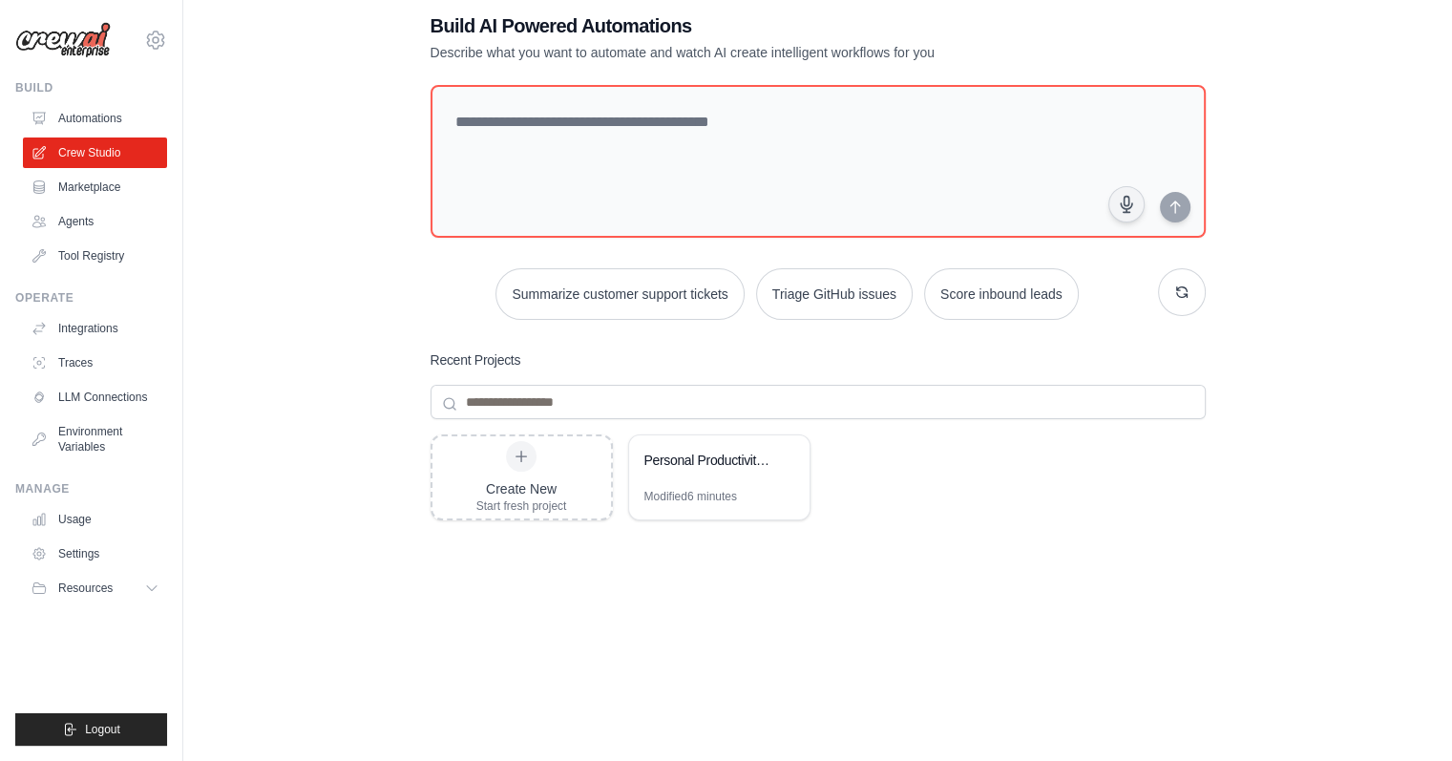
scroll to position [42, 0]
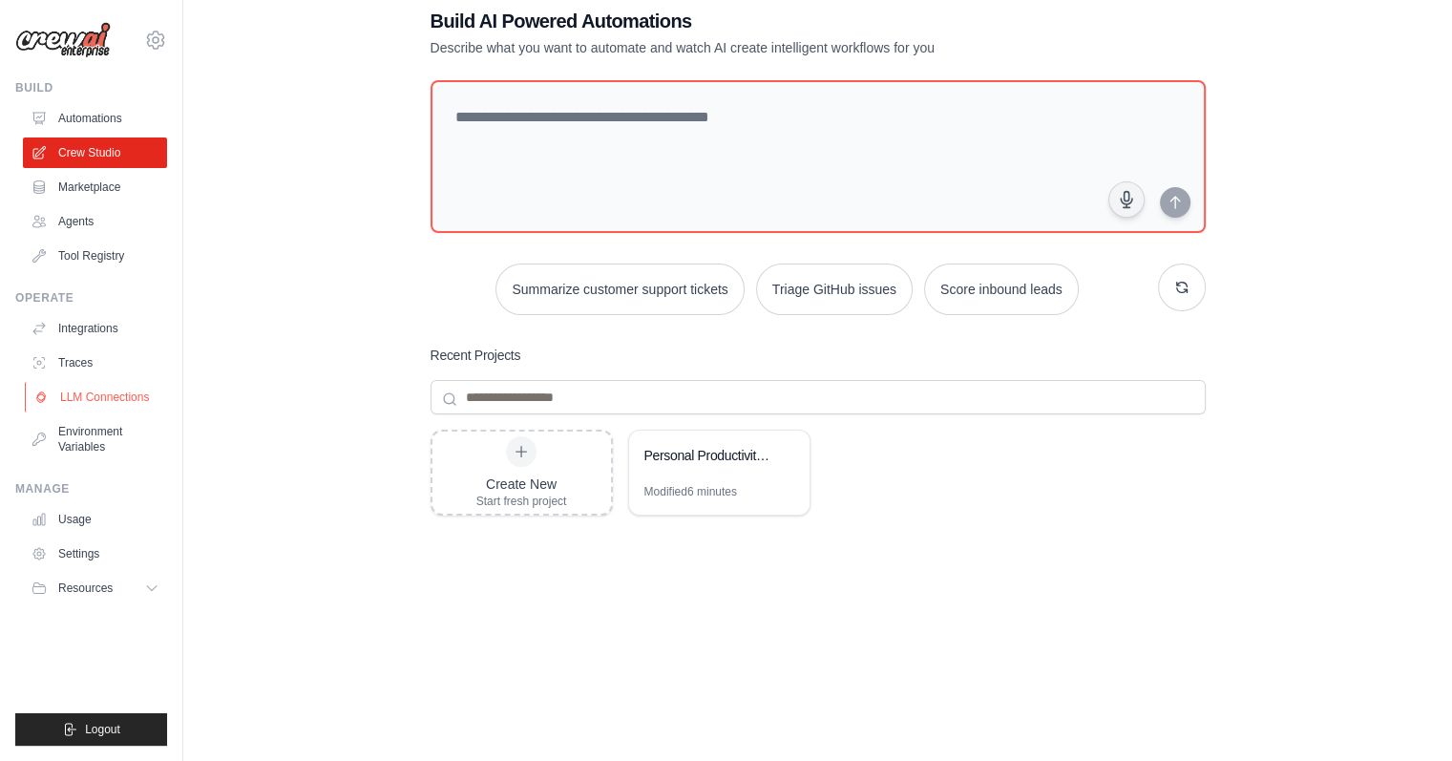
click at [117, 409] on link "LLM Connections" at bounding box center [97, 397] width 144 height 31
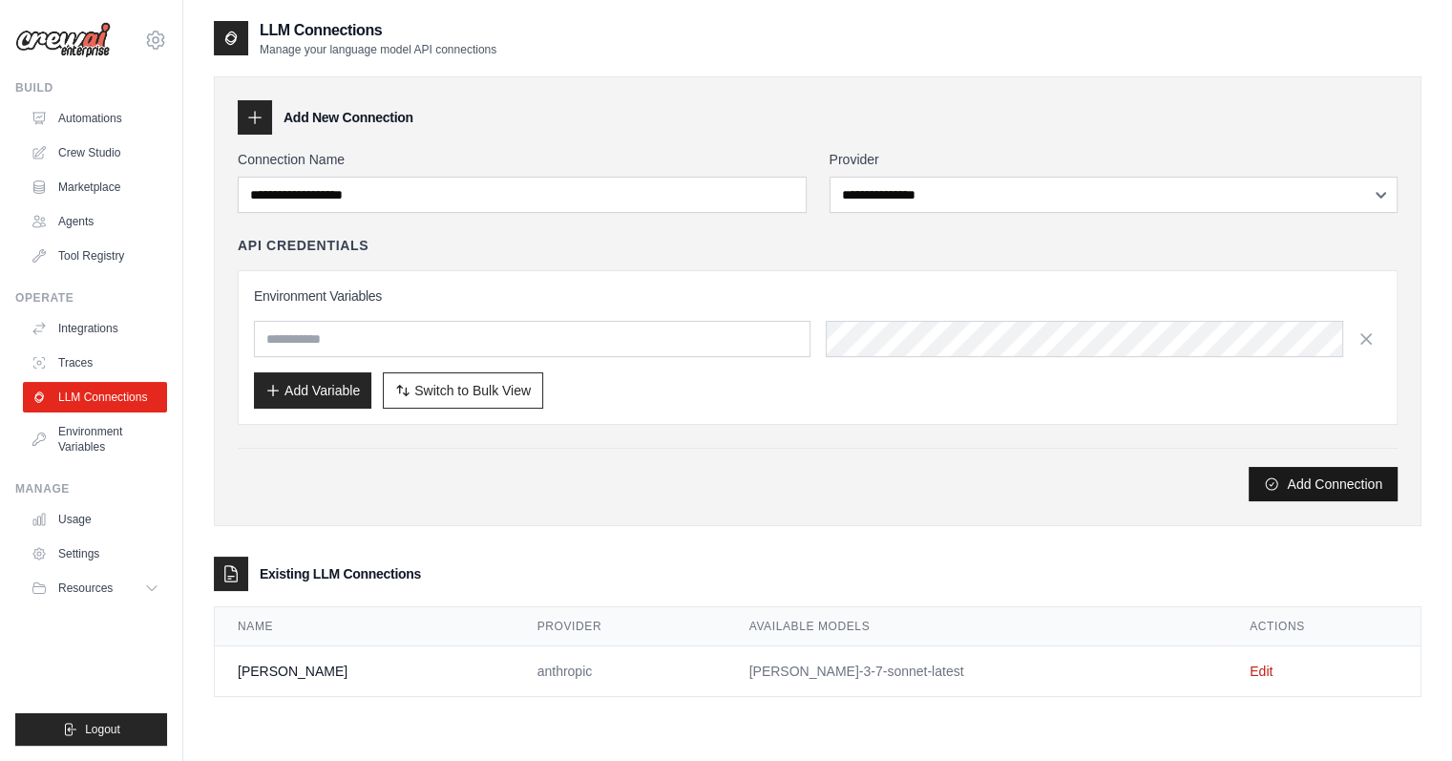
click at [1337, 482] on button "Add Connection" at bounding box center [1322, 484] width 149 height 34
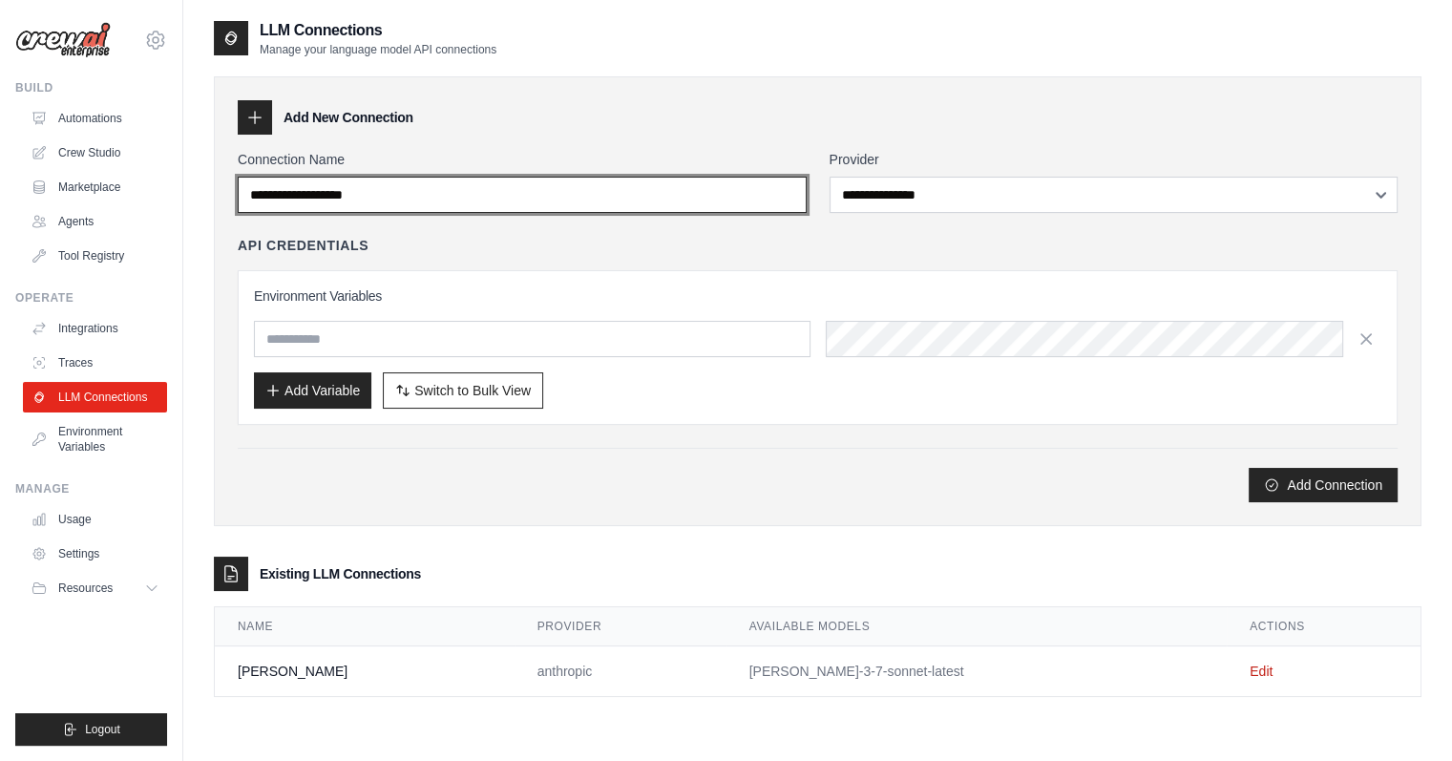
click at [489, 186] on input "Connection Name" at bounding box center [522, 195] width 569 height 36
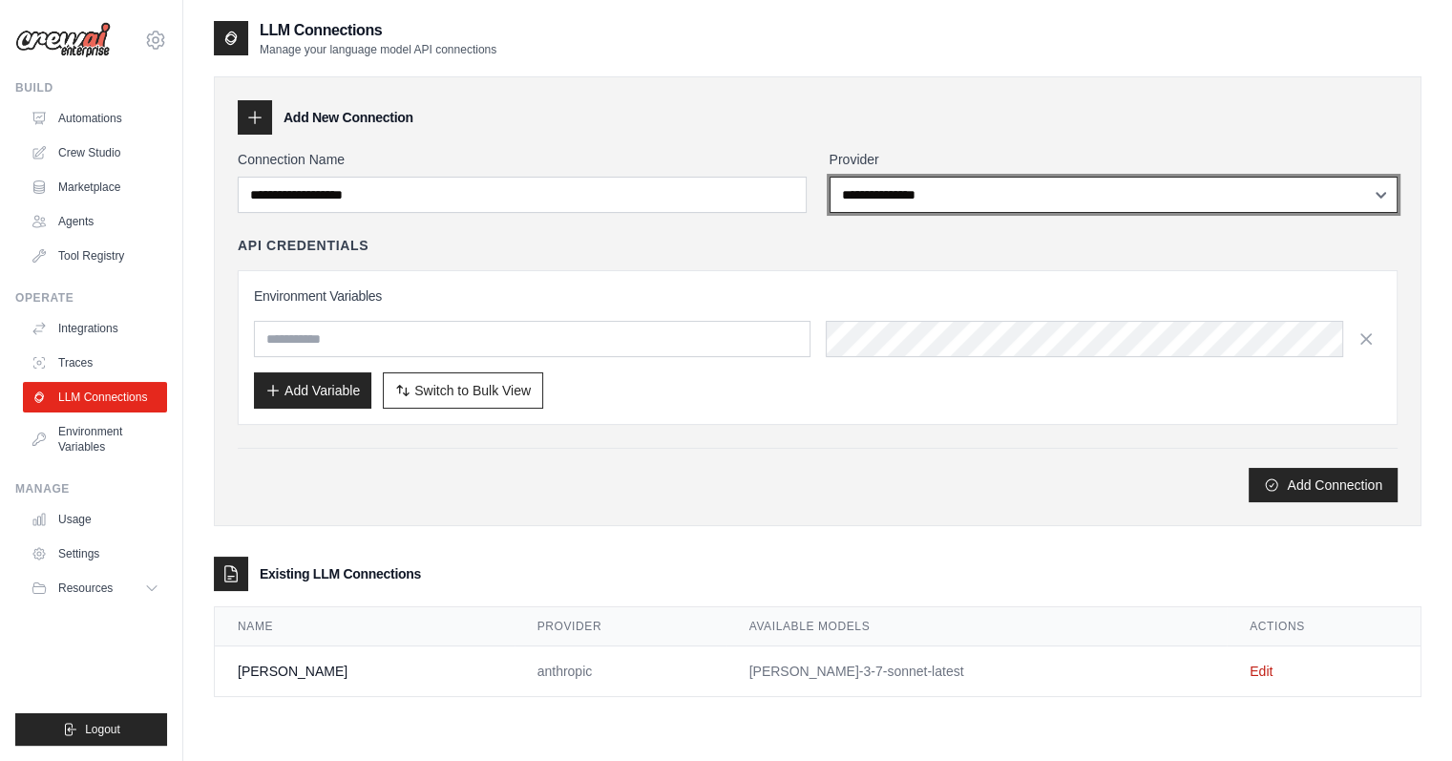
click at [885, 206] on select "**********" at bounding box center [1113, 195] width 569 height 36
select select "******"
click at [829, 177] on select "**********" at bounding box center [1113, 195] width 569 height 36
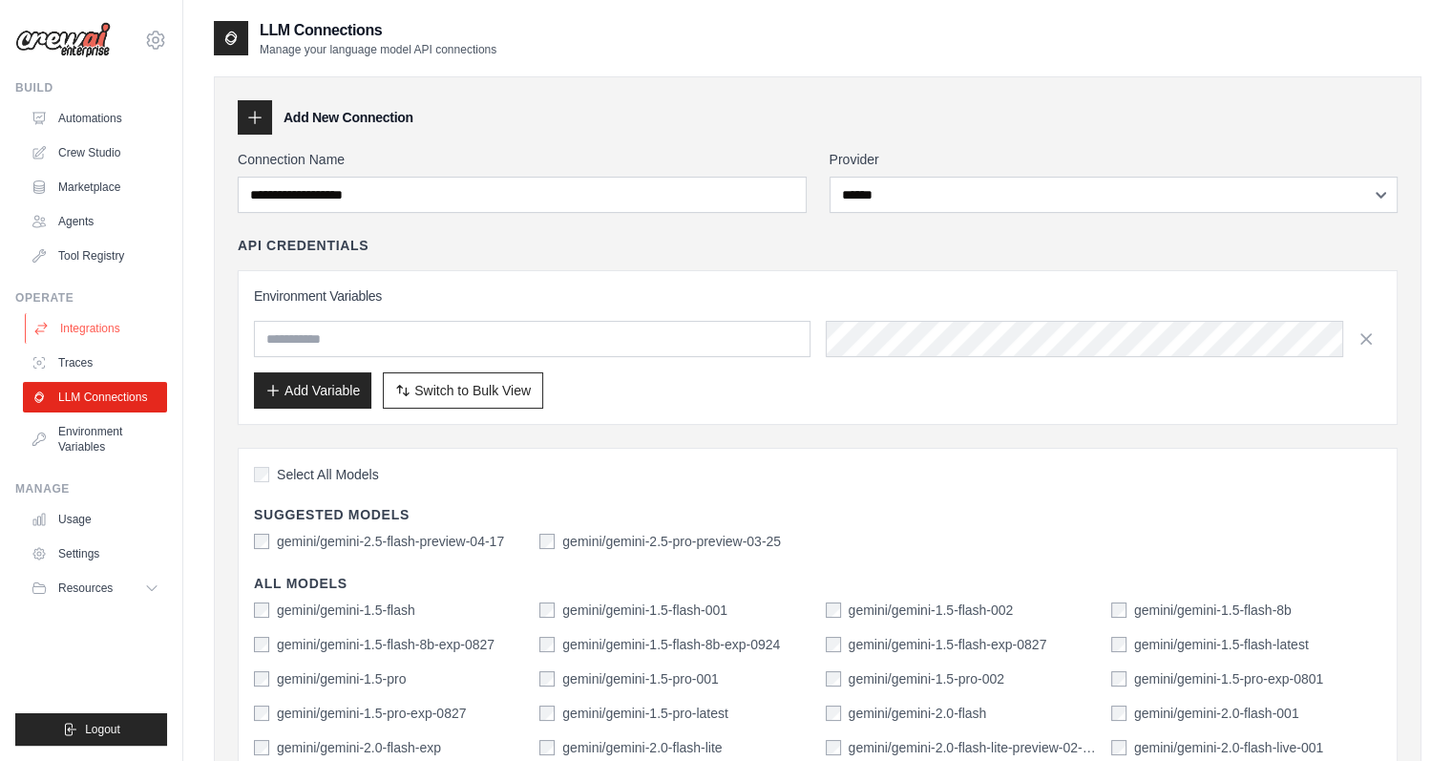
click at [104, 340] on link "Integrations" at bounding box center [97, 328] width 144 height 31
click at [72, 335] on link "Integrations" at bounding box center [97, 328] width 144 height 31
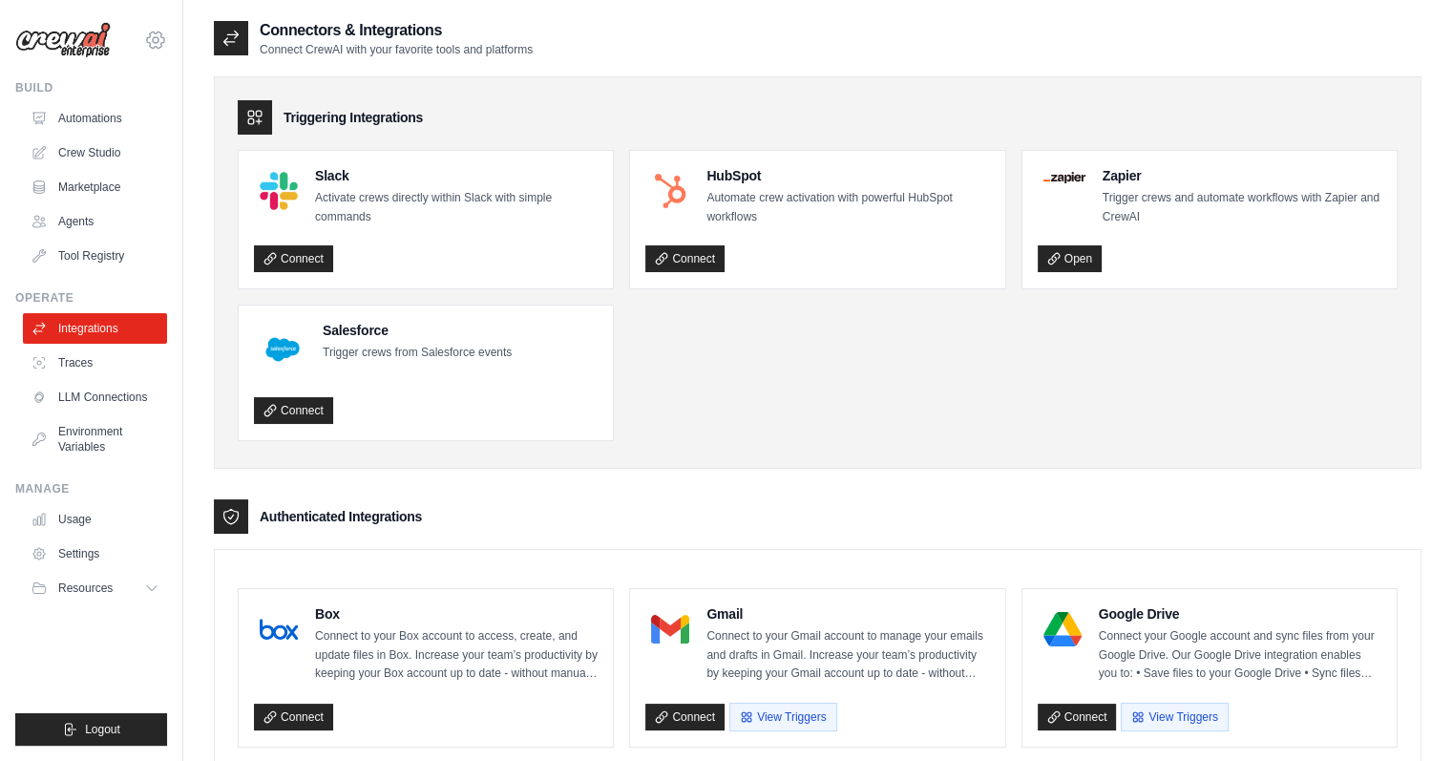
click at [161, 38] on icon at bounding box center [155, 40] width 23 height 23
click at [156, 78] on div "[EMAIL_ADDRESS][DOMAIN_NAME]" at bounding box center [155, 82] width 137 height 19
click at [142, 113] on link "Settings" at bounding box center [156, 129] width 168 height 34
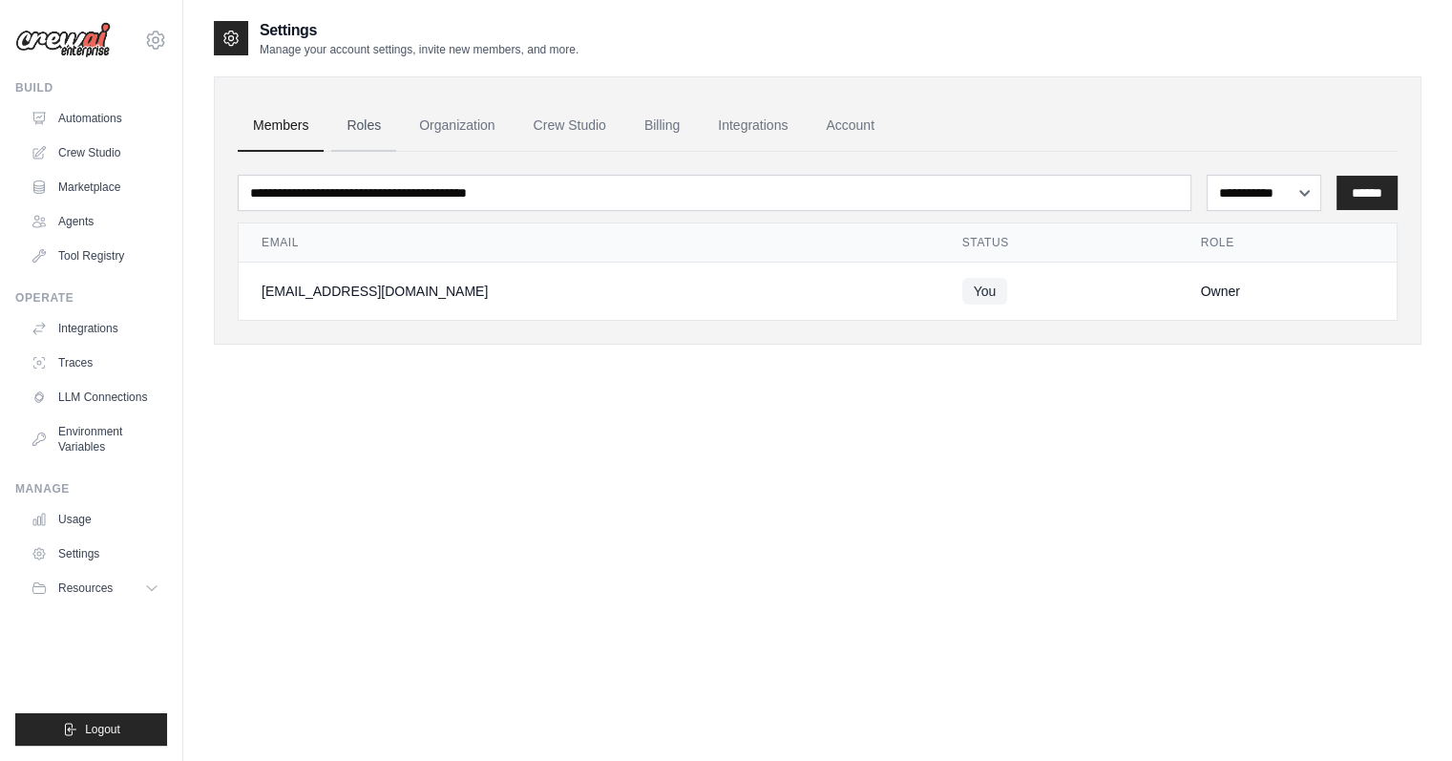
click at [374, 131] on link "Roles" at bounding box center [363, 126] width 65 height 52
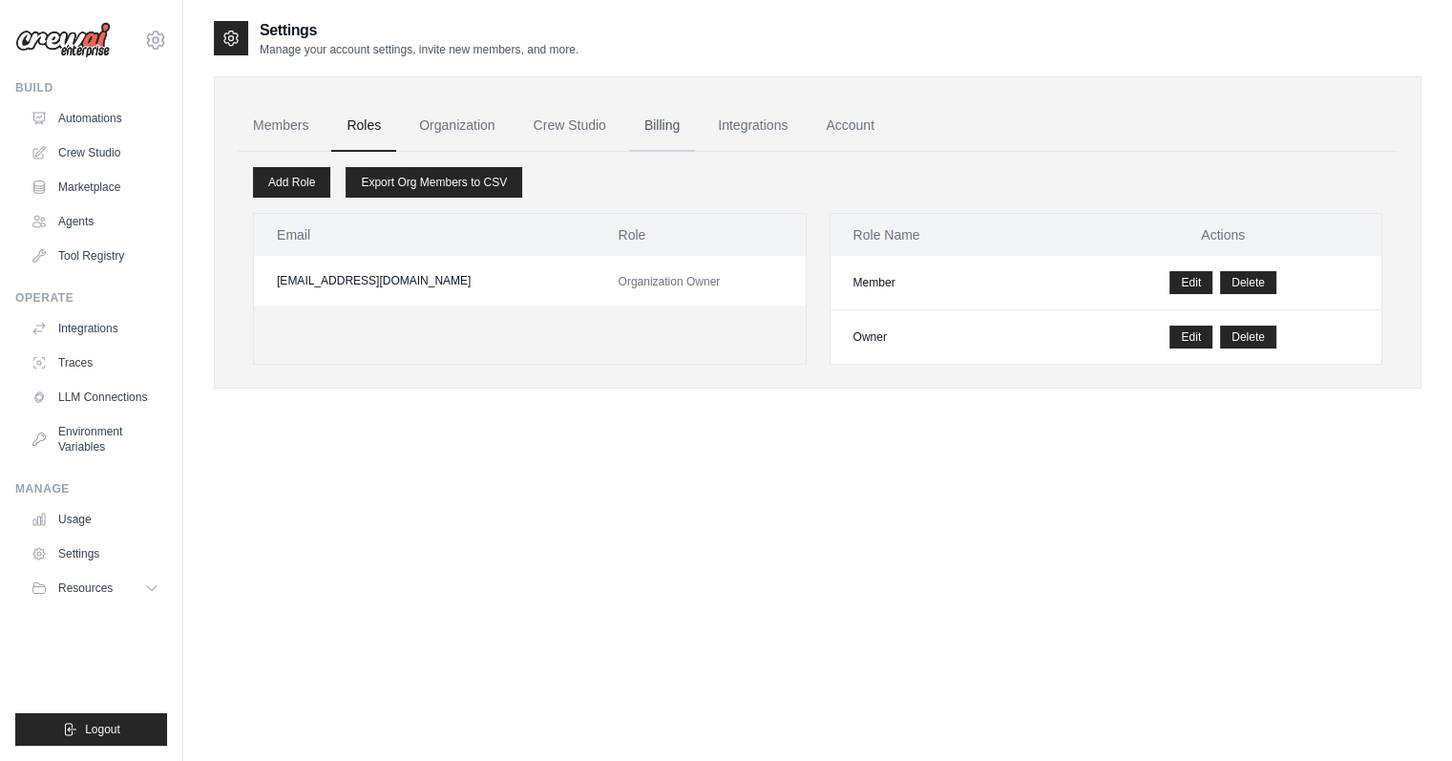
click at [667, 133] on link "Billing" at bounding box center [662, 126] width 66 height 52
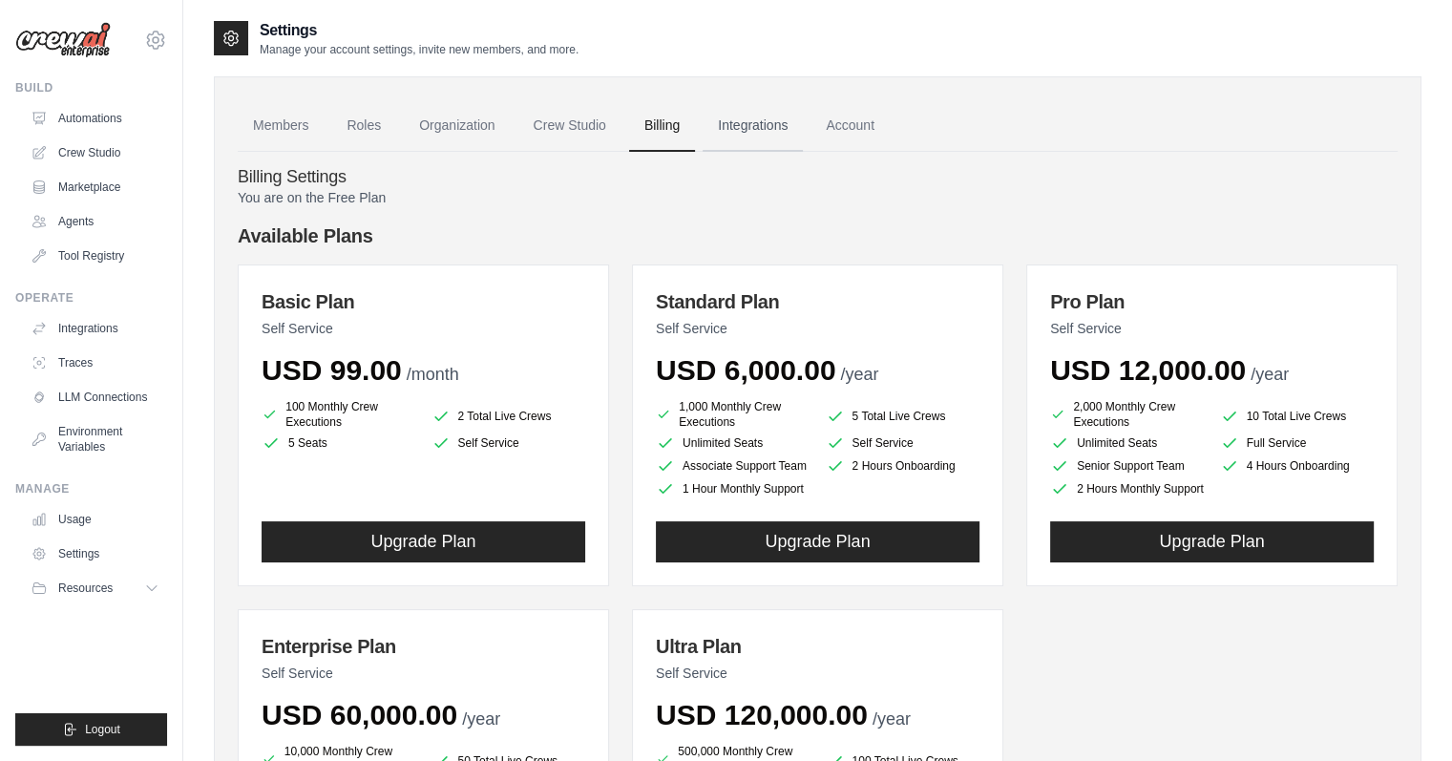
click at [747, 109] on link "Integrations" at bounding box center [752, 126] width 100 height 52
click at [866, 124] on link "Account" at bounding box center [849, 126] width 79 height 52
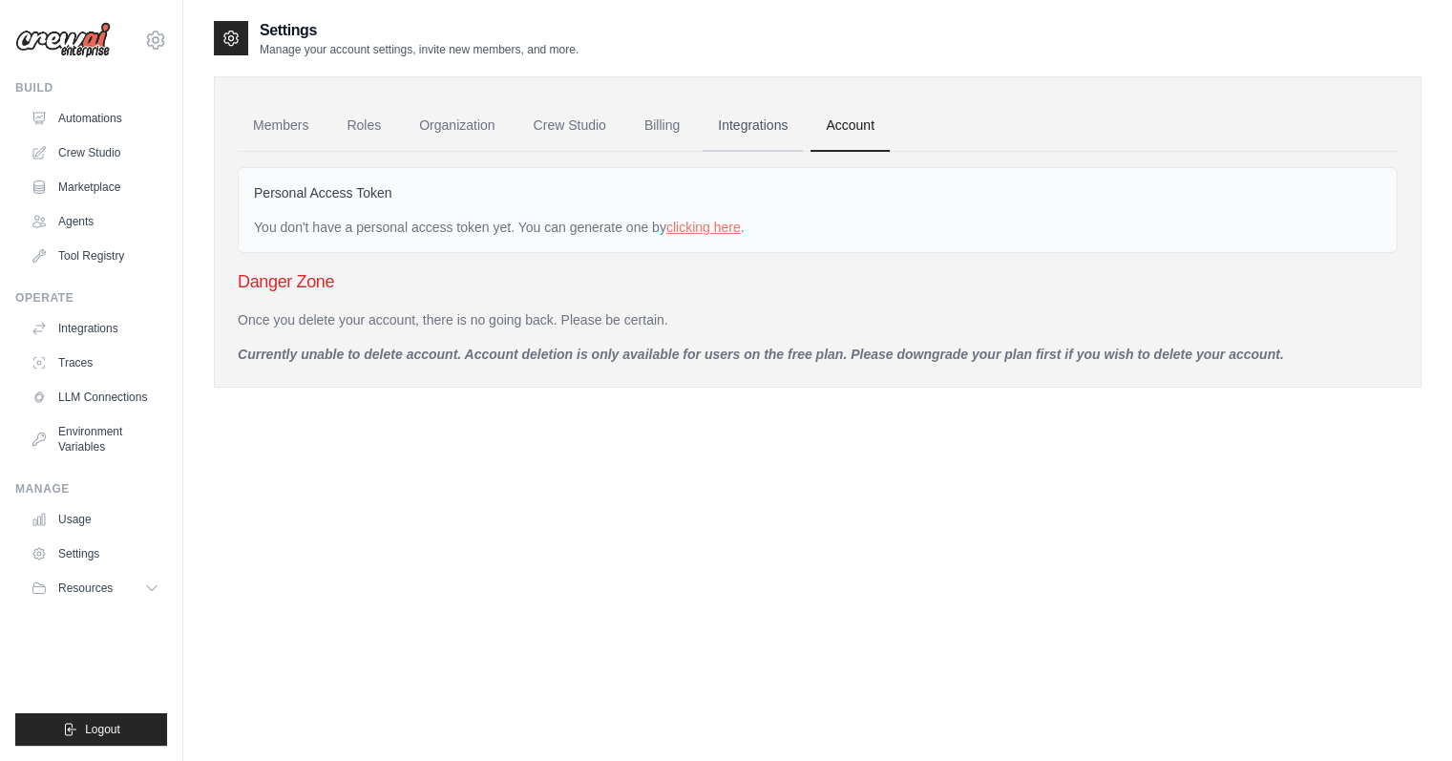
click at [757, 130] on link "Integrations" at bounding box center [752, 126] width 100 height 52
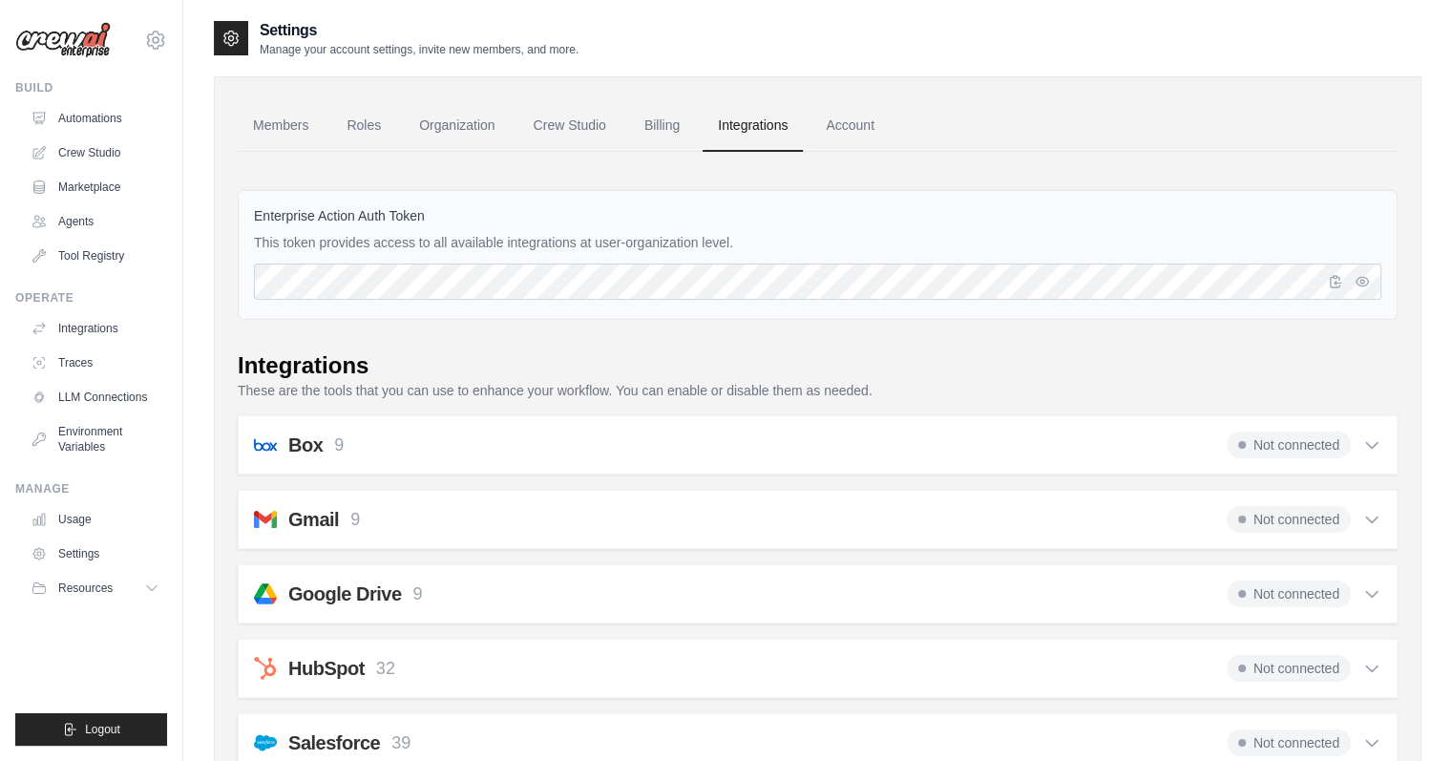
click at [666, 115] on link "Billing" at bounding box center [662, 126] width 66 height 52
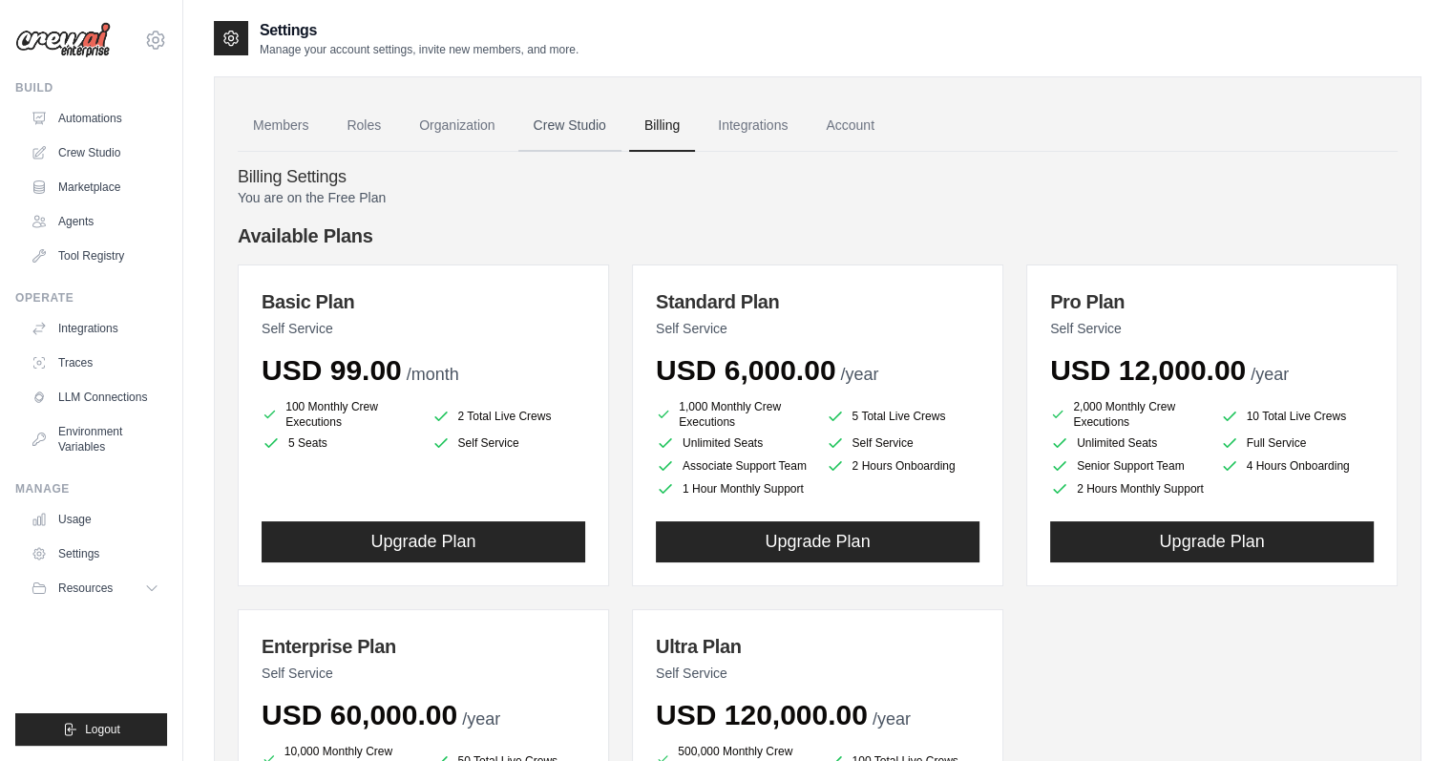
click at [555, 119] on link "Crew Studio" at bounding box center [569, 126] width 103 height 52
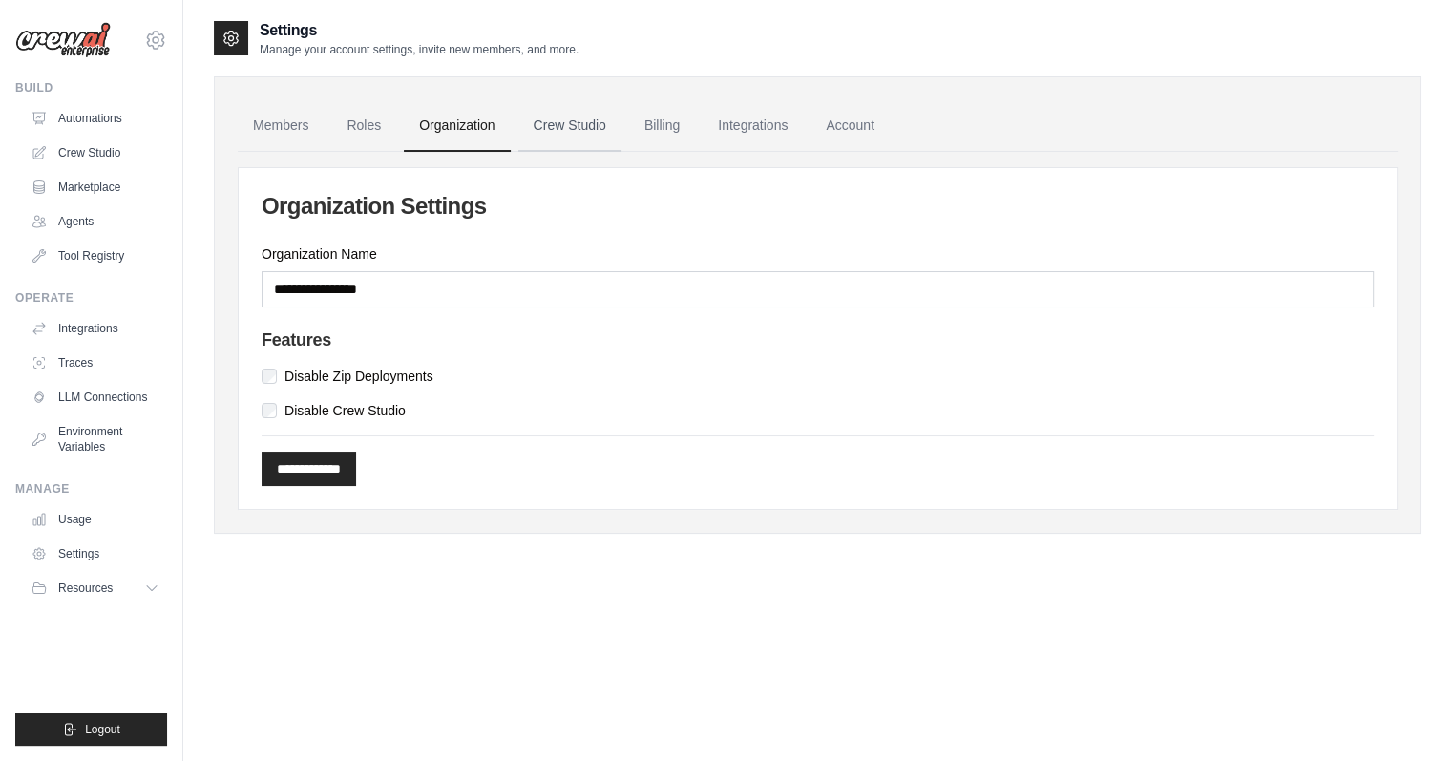
click at [556, 121] on link "Crew Studio" at bounding box center [569, 126] width 103 height 52
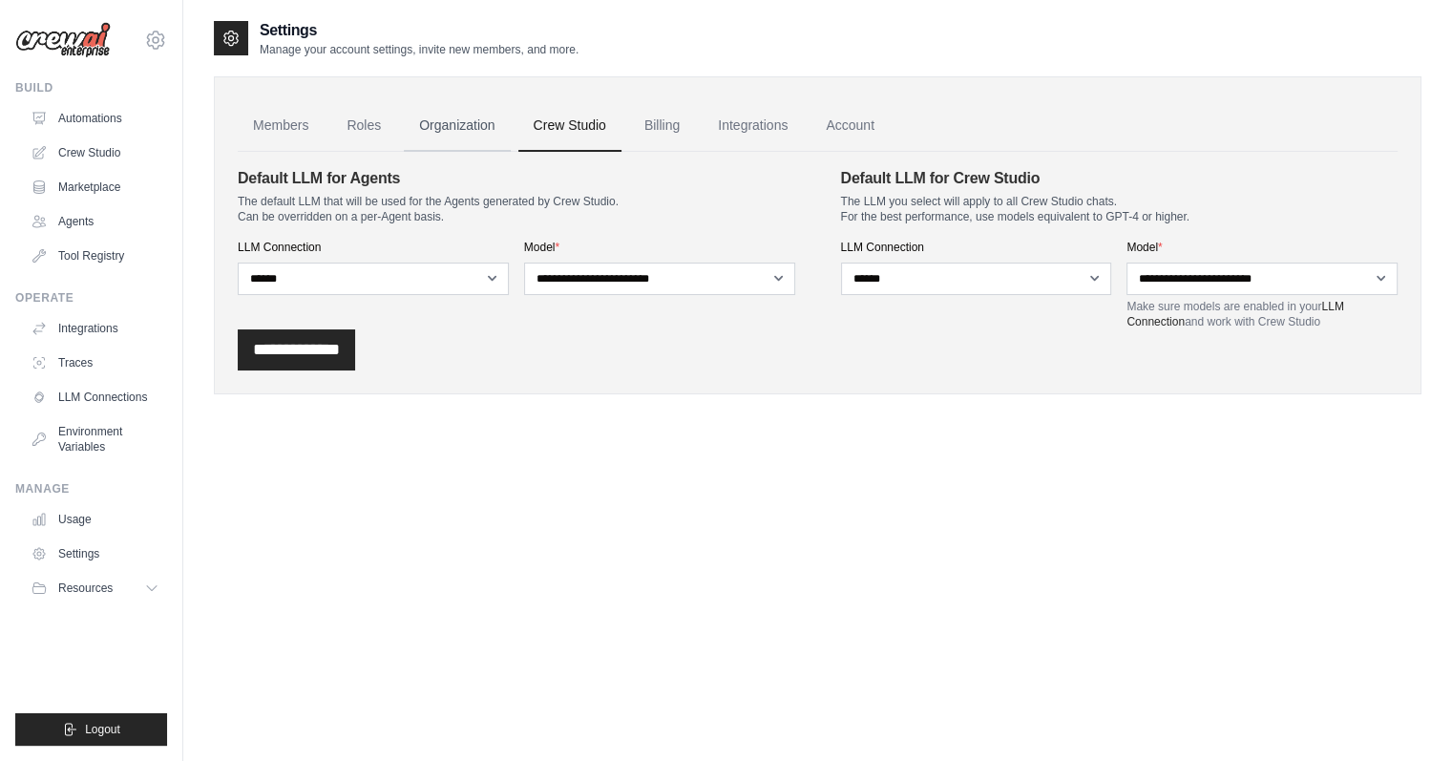
click at [465, 138] on link "Organization" at bounding box center [457, 126] width 106 height 52
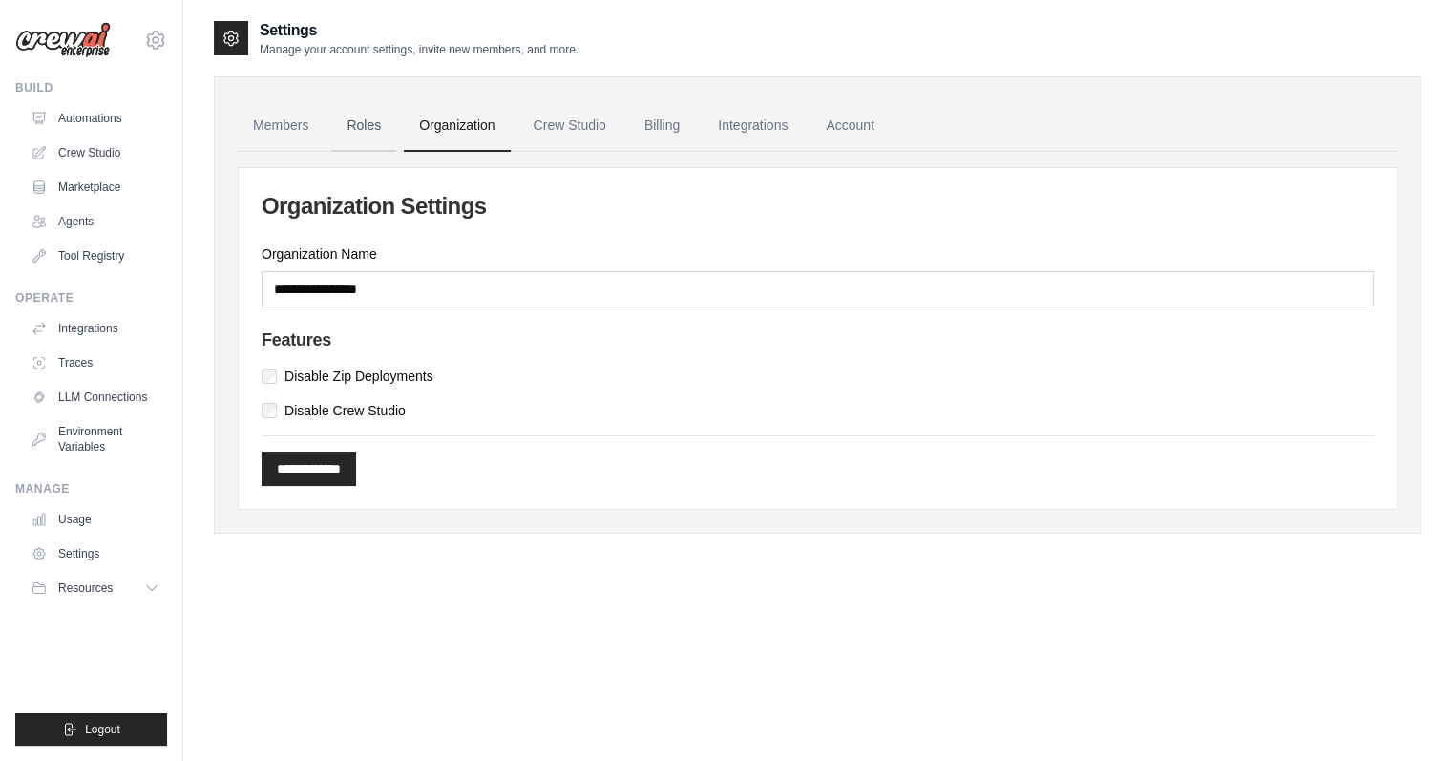
click at [347, 133] on link "Roles" at bounding box center [363, 126] width 65 height 52
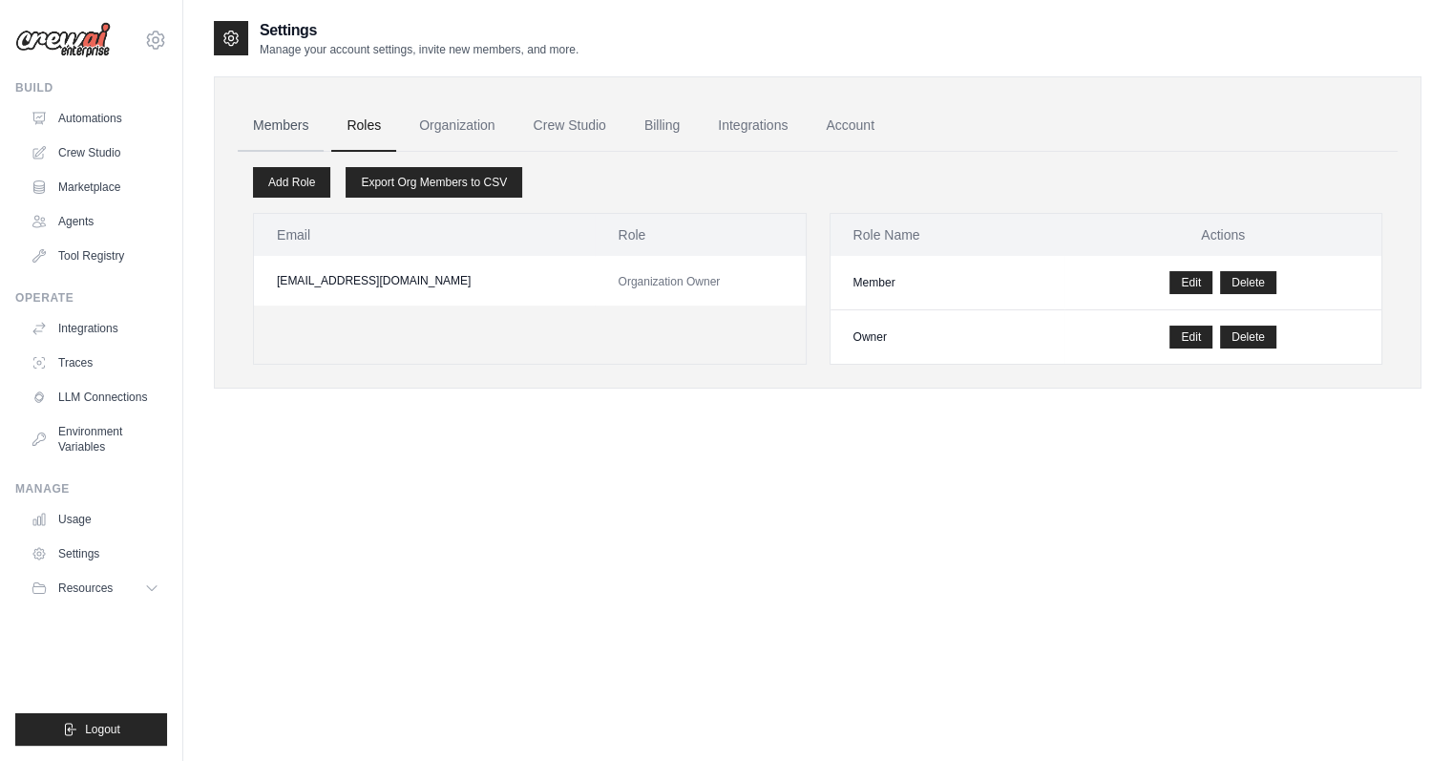
click at [273, 128] on link "Members" at bounding box center [281, 126] width 86 height 52
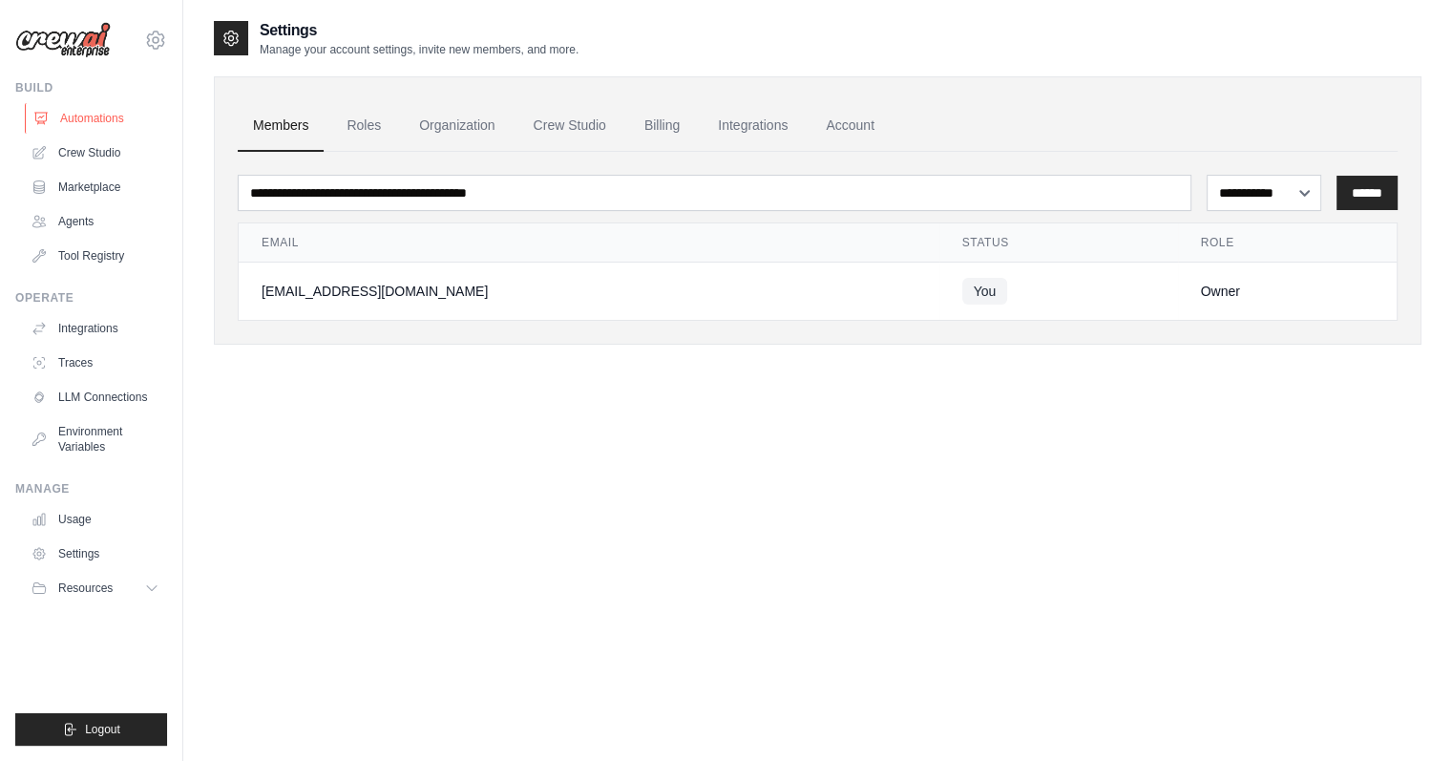
click at [98, 133] on link "Automations" at bounding box center [97, 118] width 144 height 31
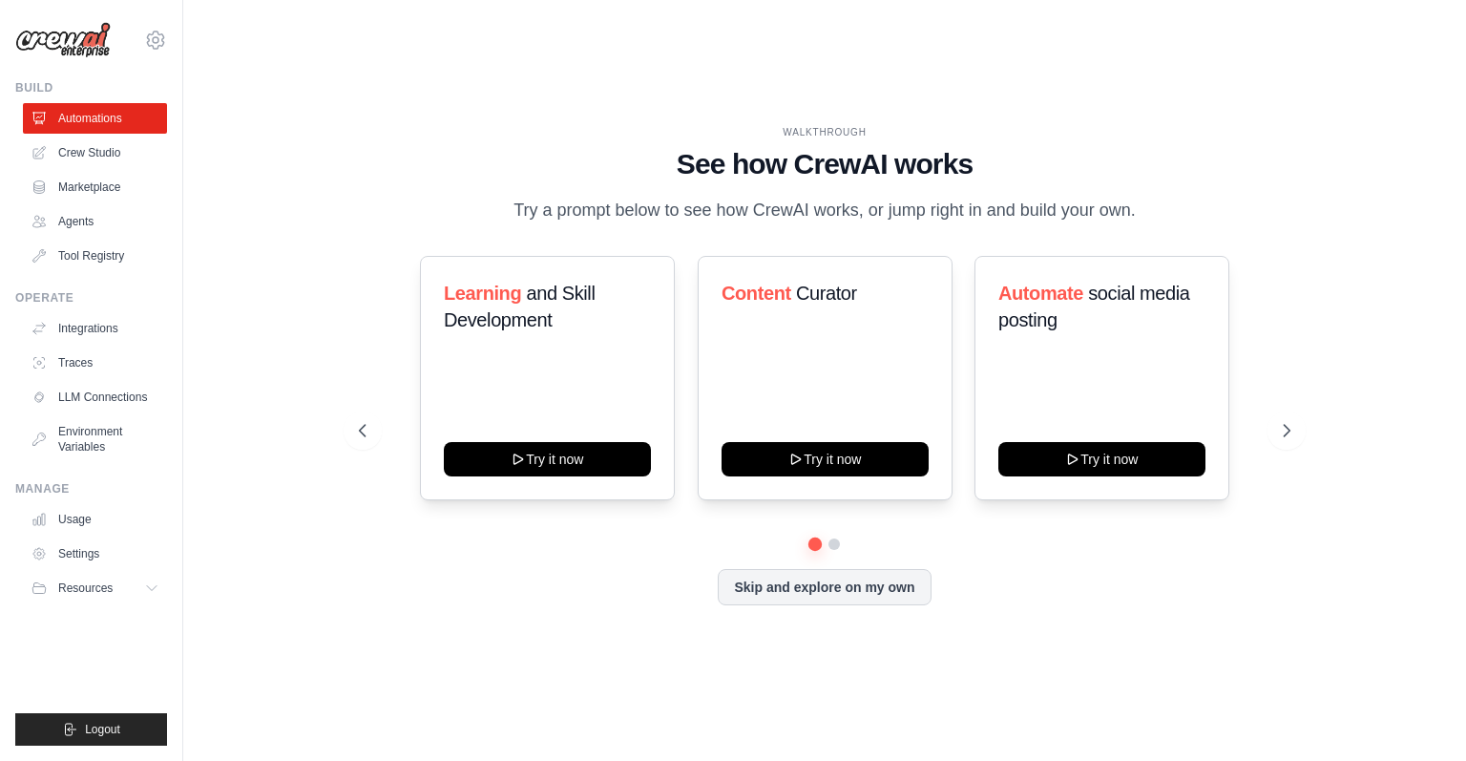
click at [95, 169] on ul "Automations Crew Studio Marketplace Agents Tool Registry" at bounding box center [95, 187] width 144 height 168
click at [94, 157] on link "Crew Studio" at bounding box center [97, 152] width 144 height 31
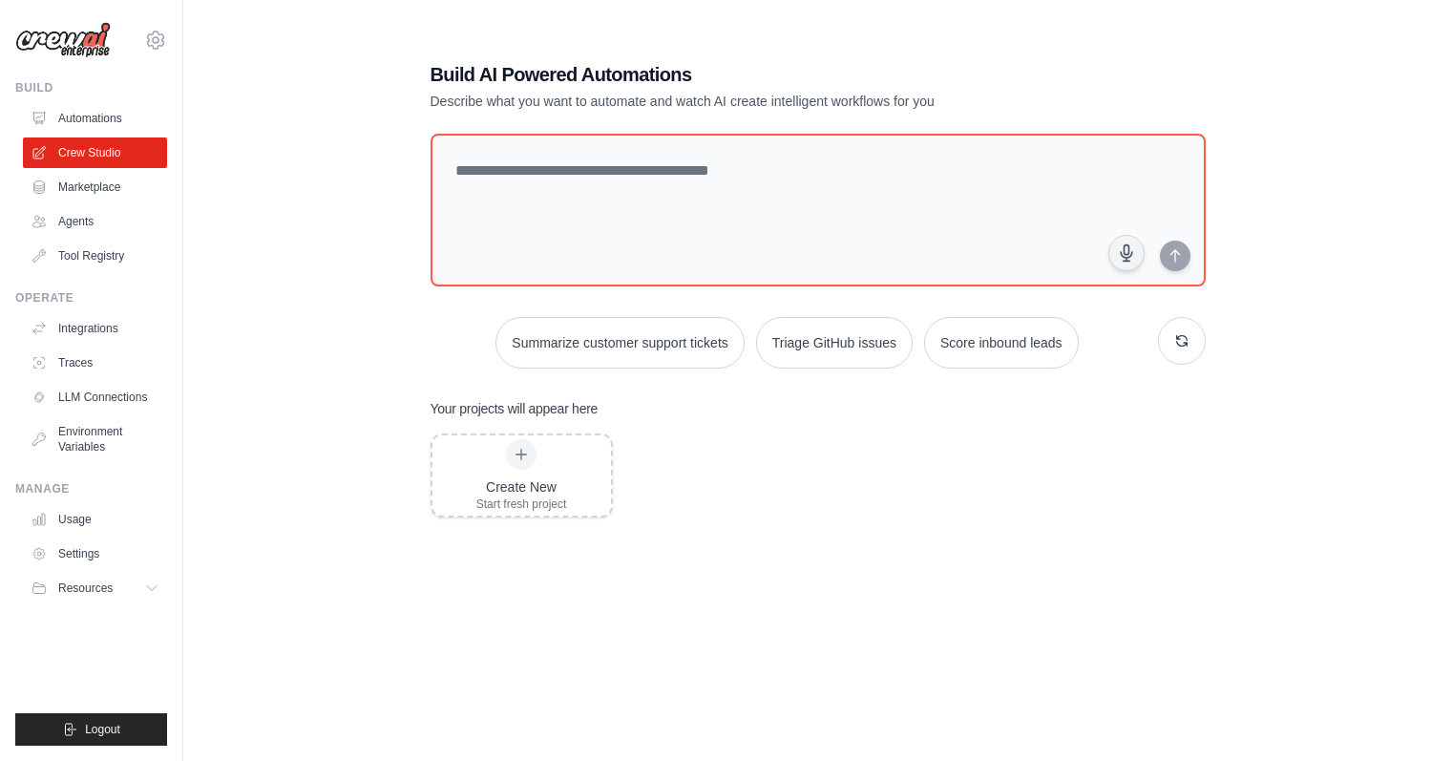
click at [97, 186] on link "Marketplace" at bounding box center [95, 187] width 144 height 31
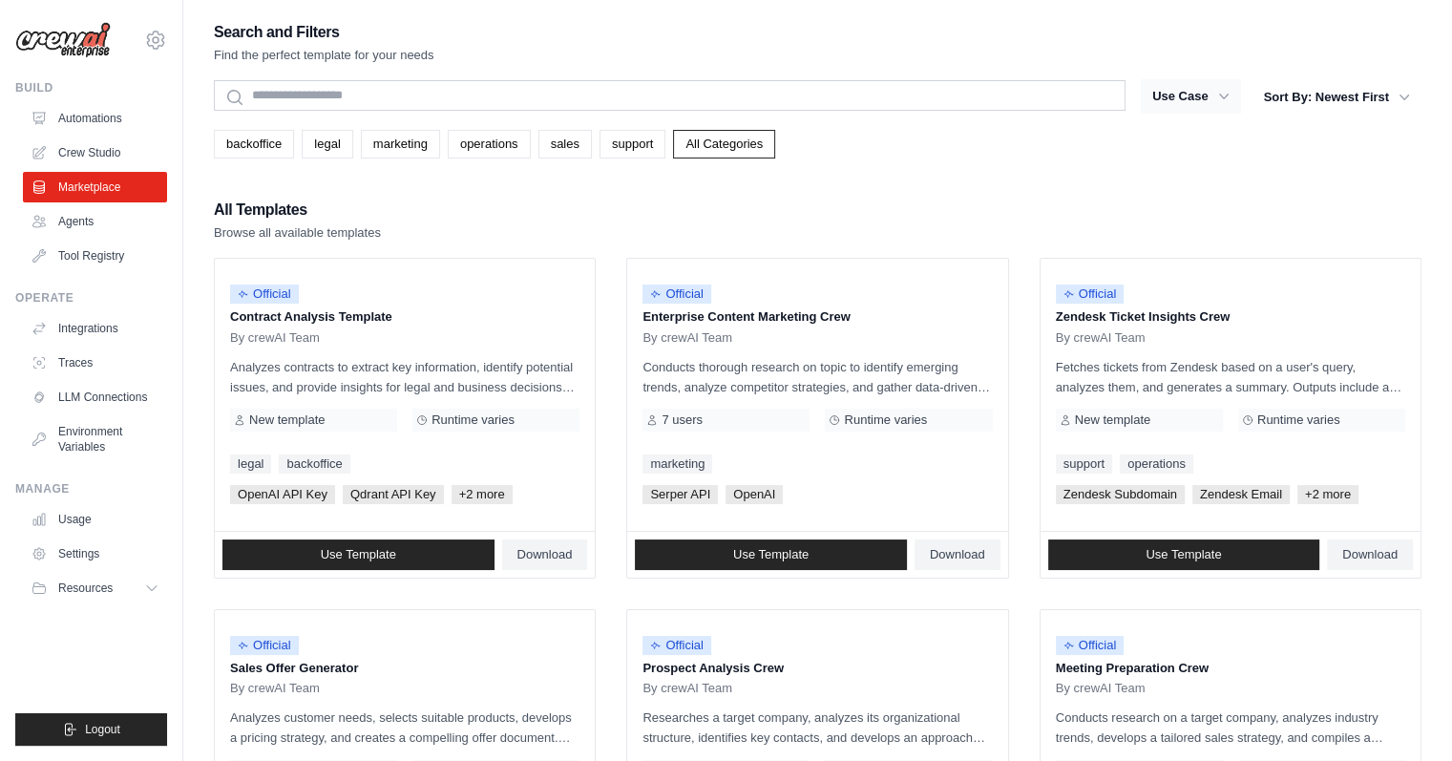
click at [1177, 97] on button "Use Case" at bounding box center [1191, 96] width 100 height 34
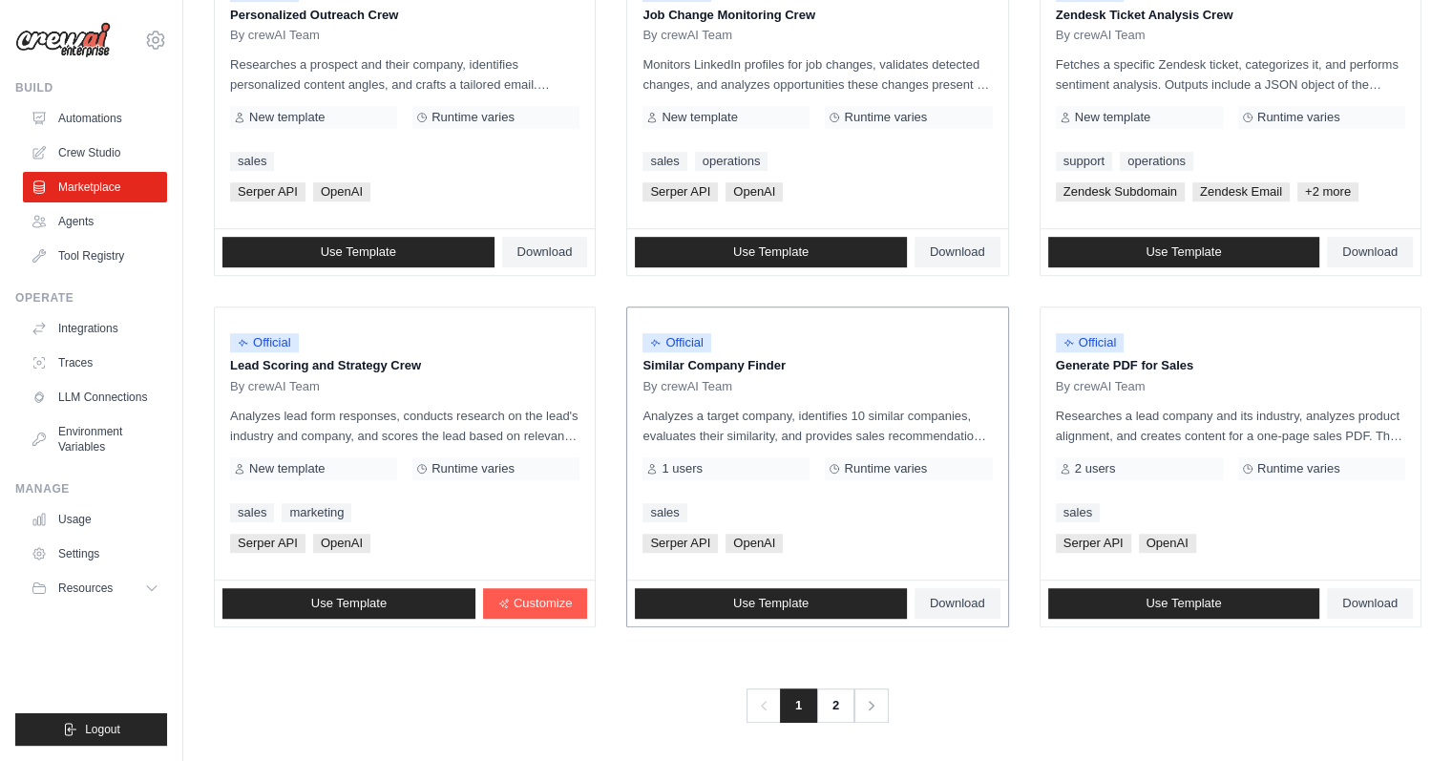
scroll to position [1000, 0]
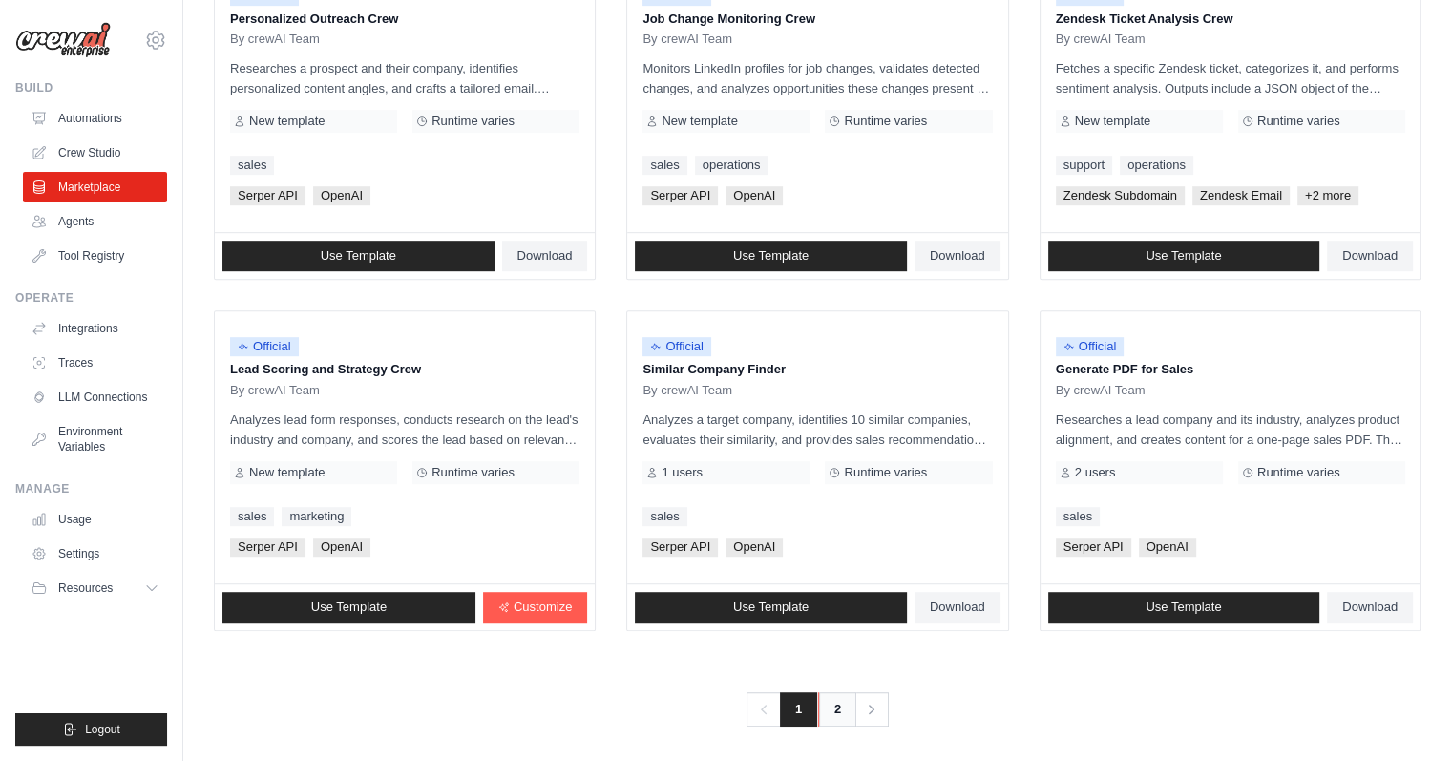
click at [842, 717] on link "2" at bounding box center [837, 709] width 38 height 34
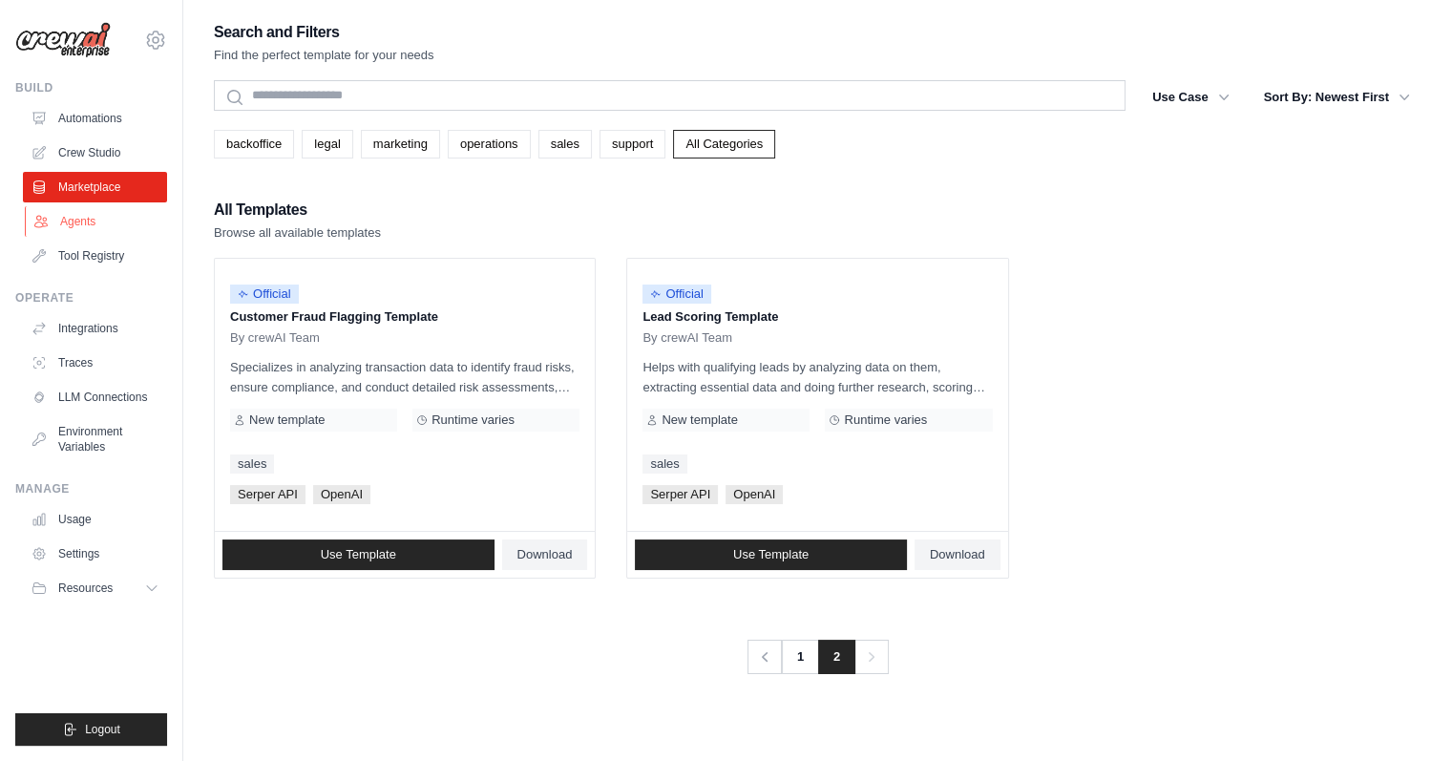
click at [94, 222] on link "Agents" at bounding box center [97, 221] width 144 height 31
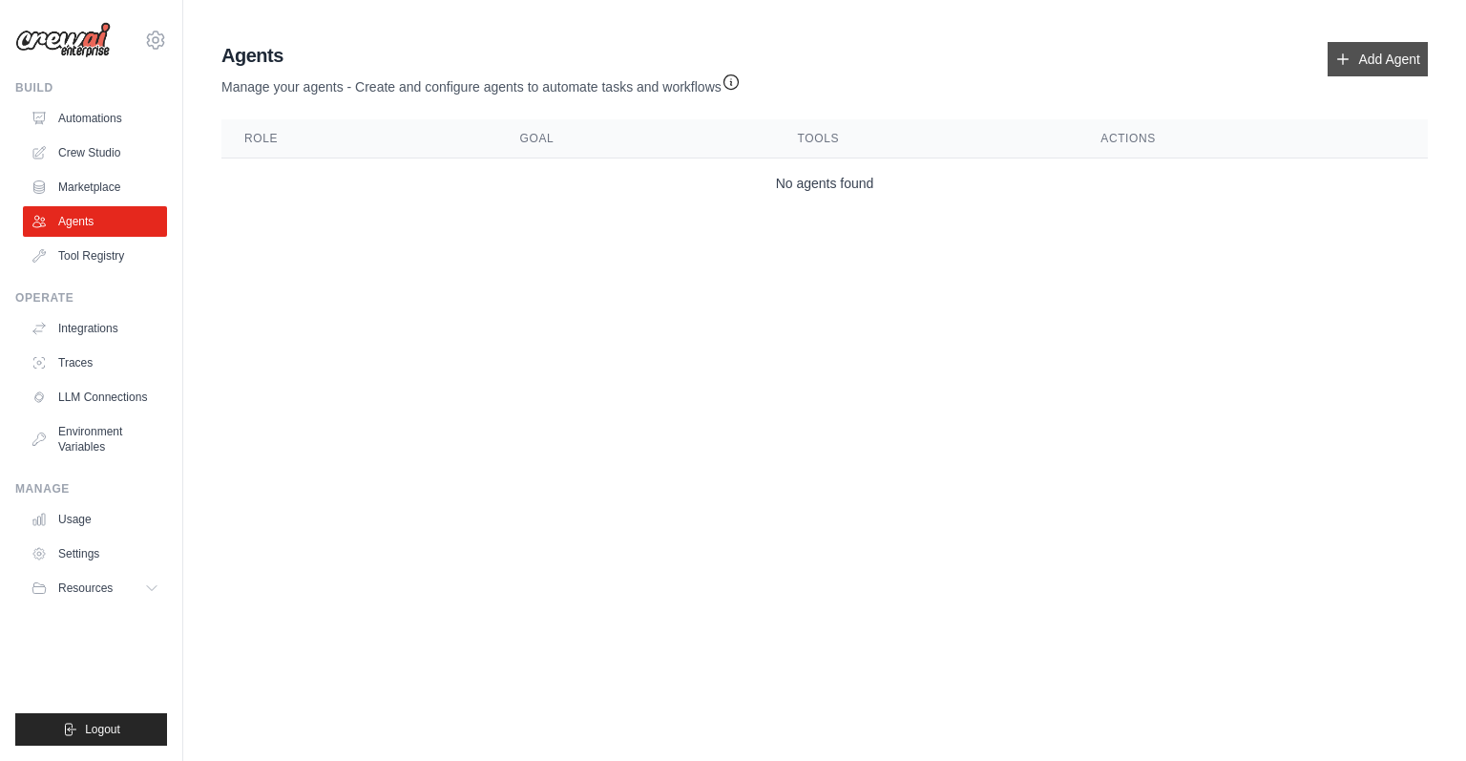
click at [1373, 43] on link "Add Agent" at bounding box center [1378, 59] width 100 height 34
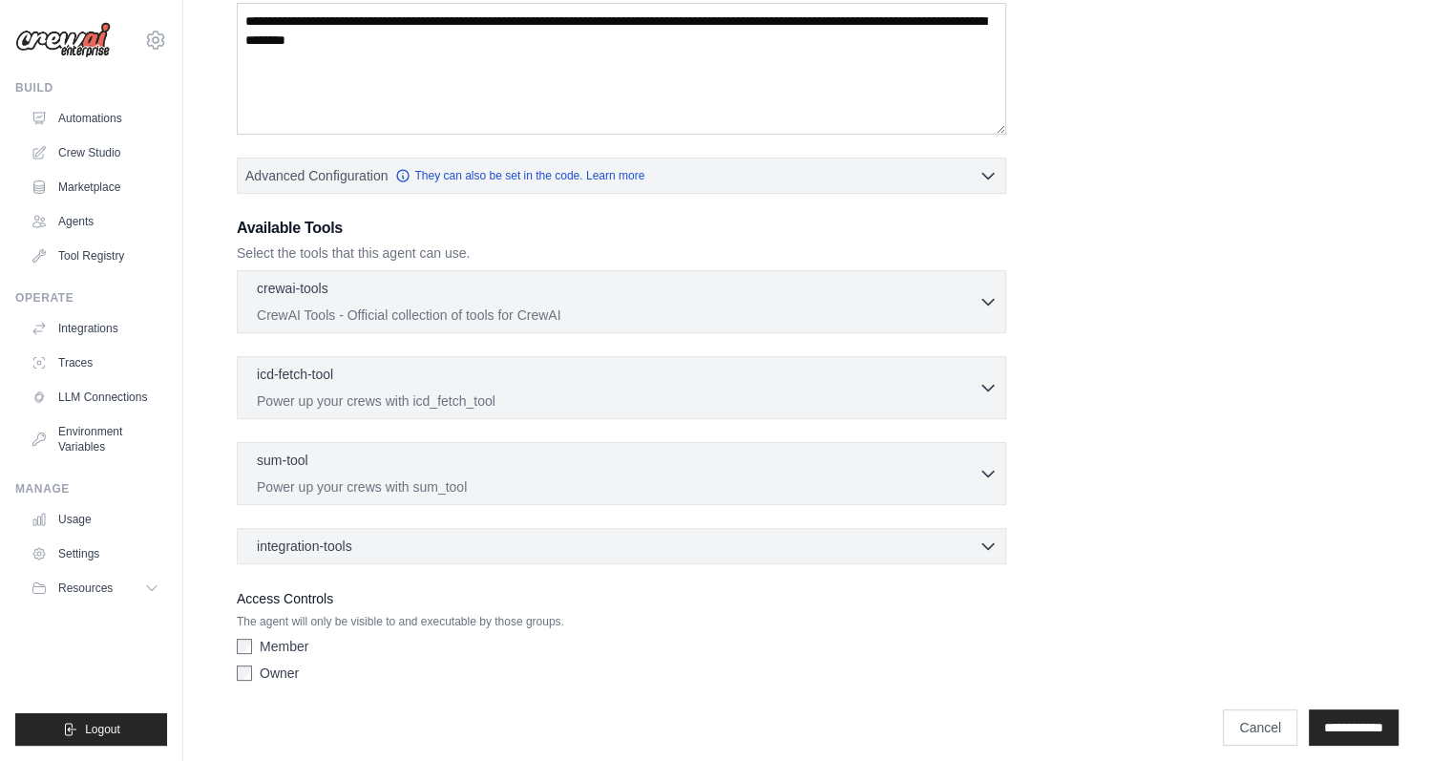
scroll to position [333, 0]
click at [116, 367] on link "Traces" at bounding box center [97, 362] width 144 height 31
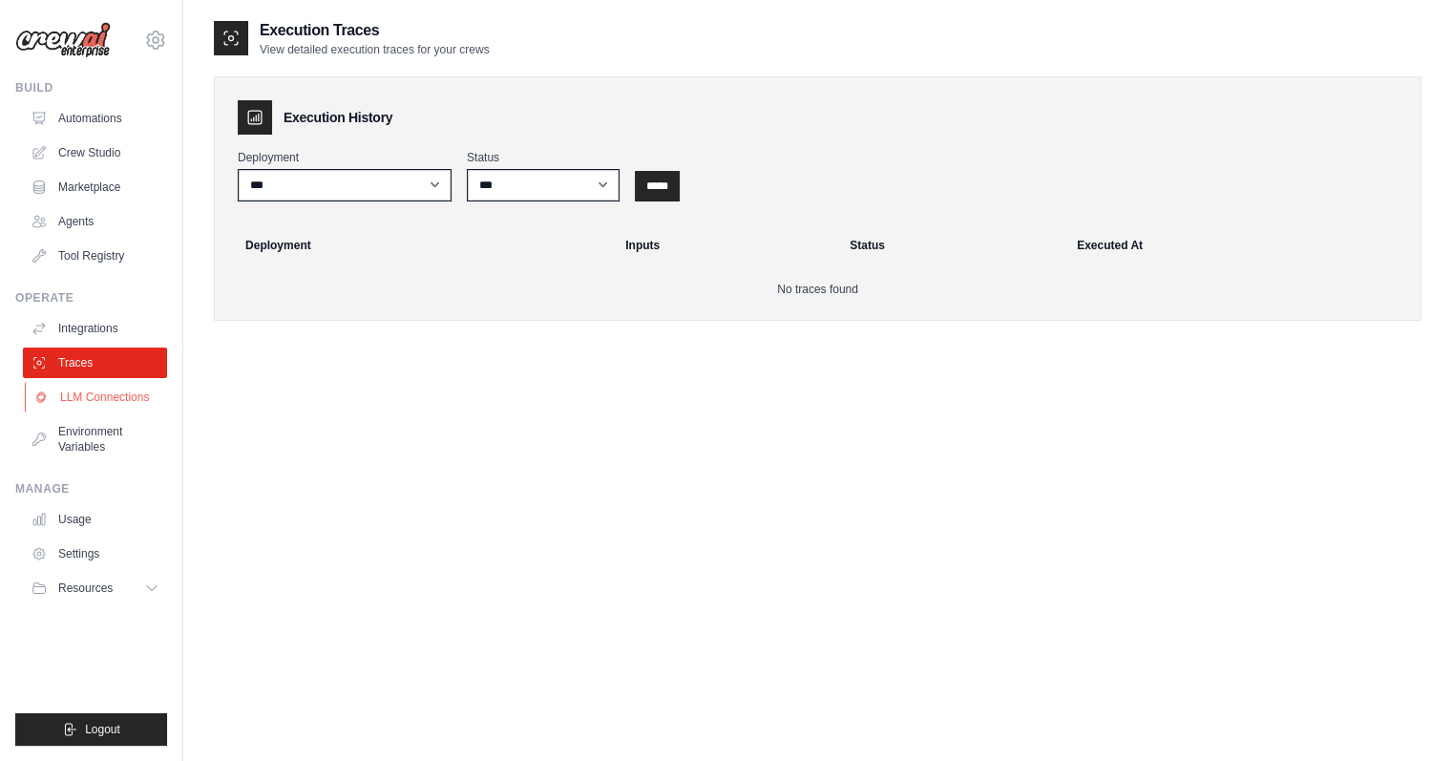
click at [122, 388] on link "LLM Connections" at bounding box center [97, 397] width 144 height 31
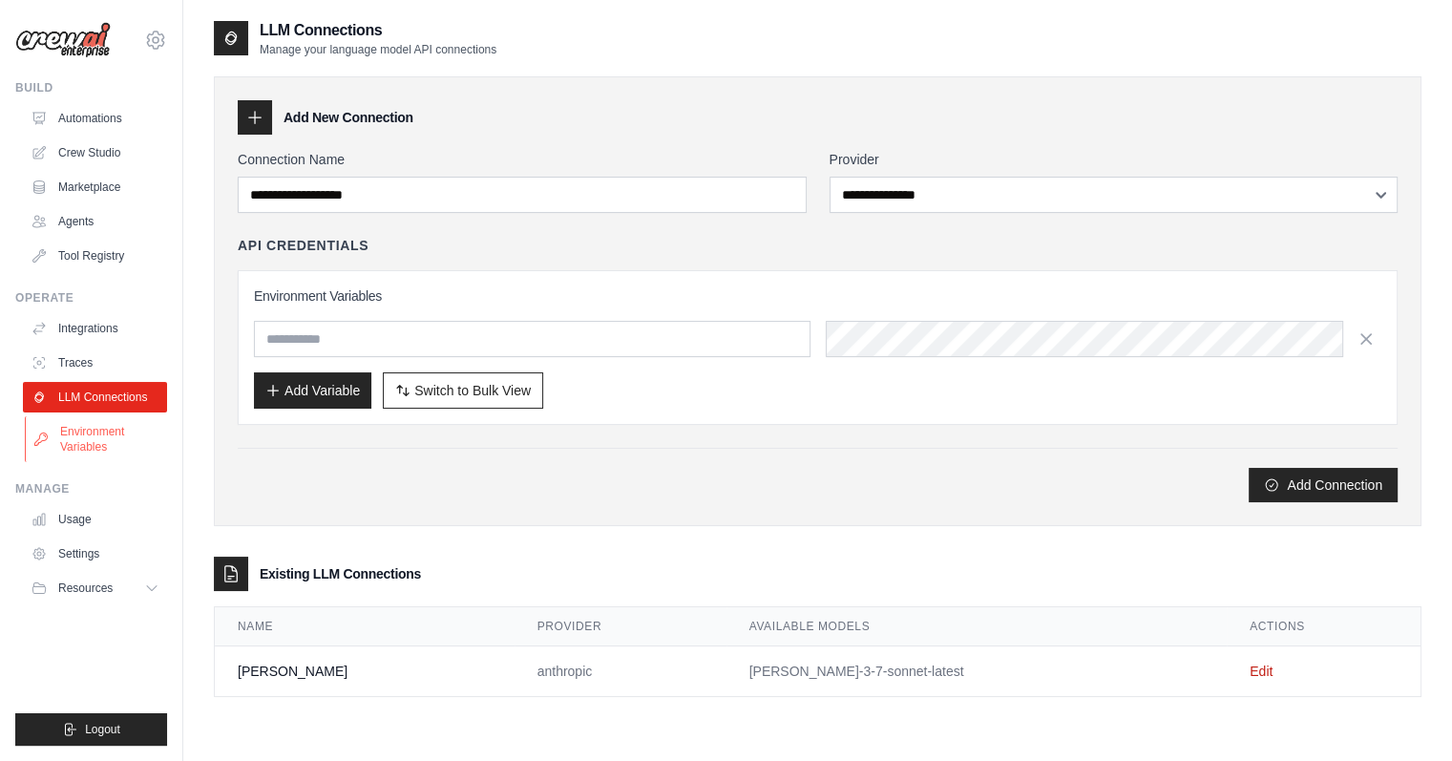
click at [122, 447] on link "Environment Variables" at bounding box center [97, 439] width 144 height 46
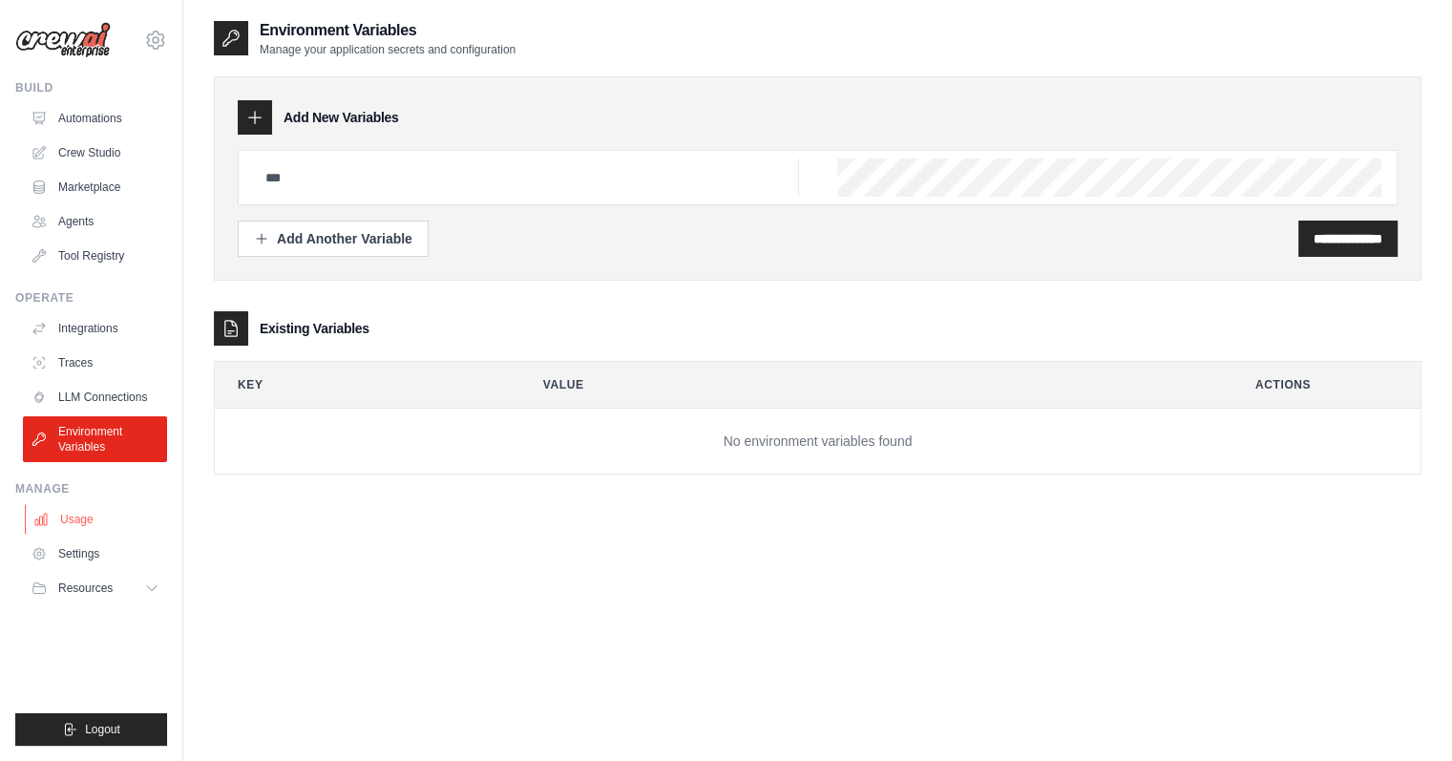
click at [110, 522] on link "Usage" at bounding box center [97, 519] width 144 height 31
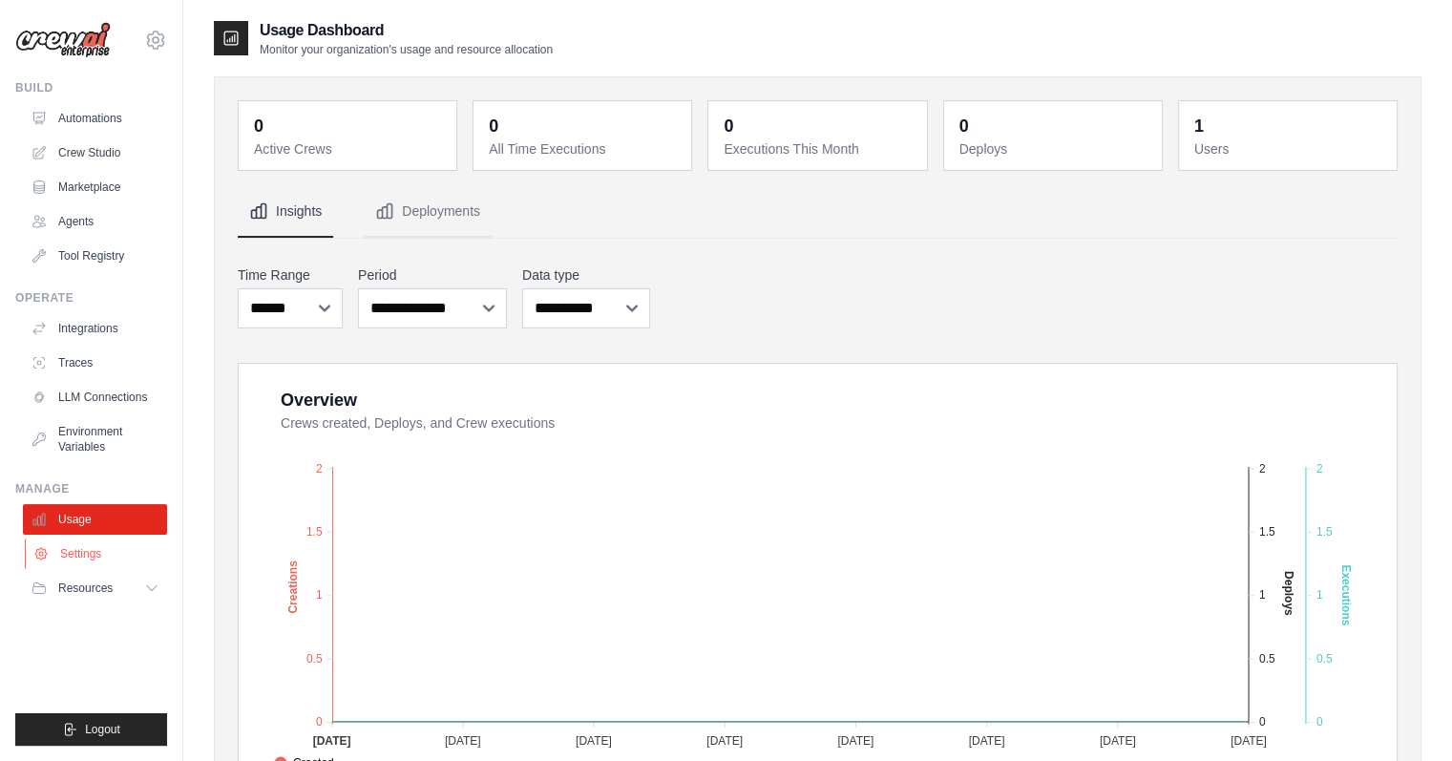
click at [110, 556] on link "Settings" at bounding box center [97, 553] width 144 height 31
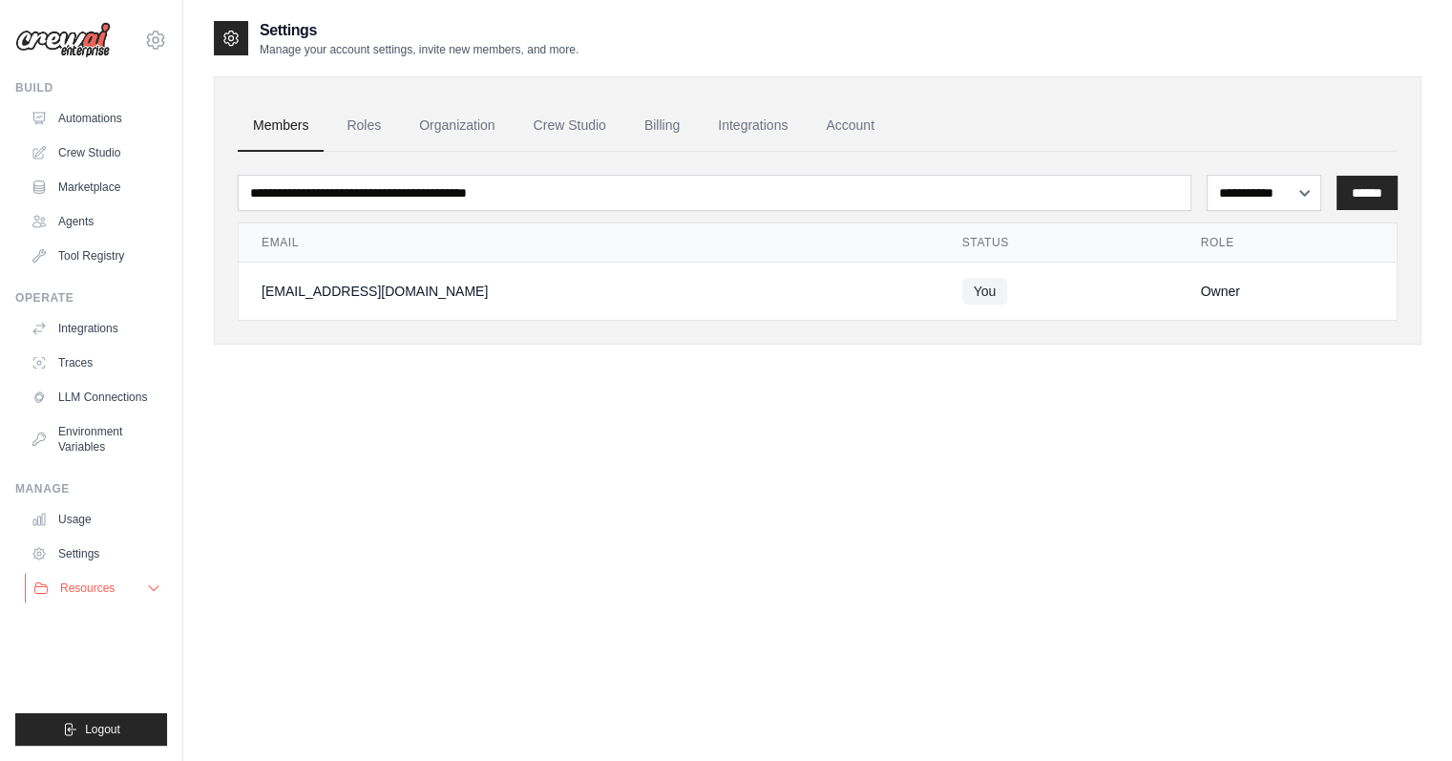
click at [129, 581] on button "Resources" at bounding box center [97, 588] width 144 height 31
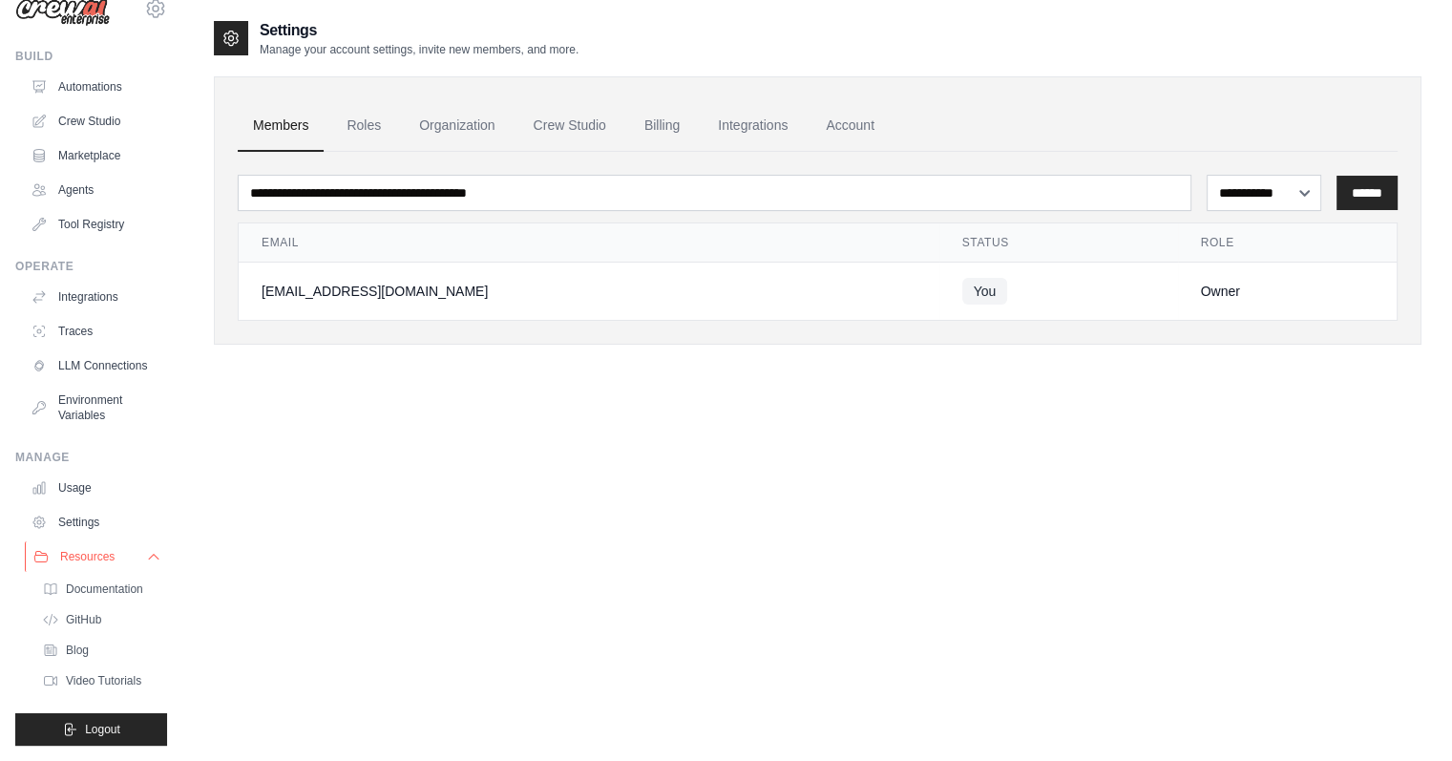
scroll to position [45, 0]
click at [122, 573] on li "Resources Documentation GitHub" at bounding box center [95, 617] width 144 height 153
click at [112, 569] on button "Resources" at bounding box center [97, 556] width 144 height 31
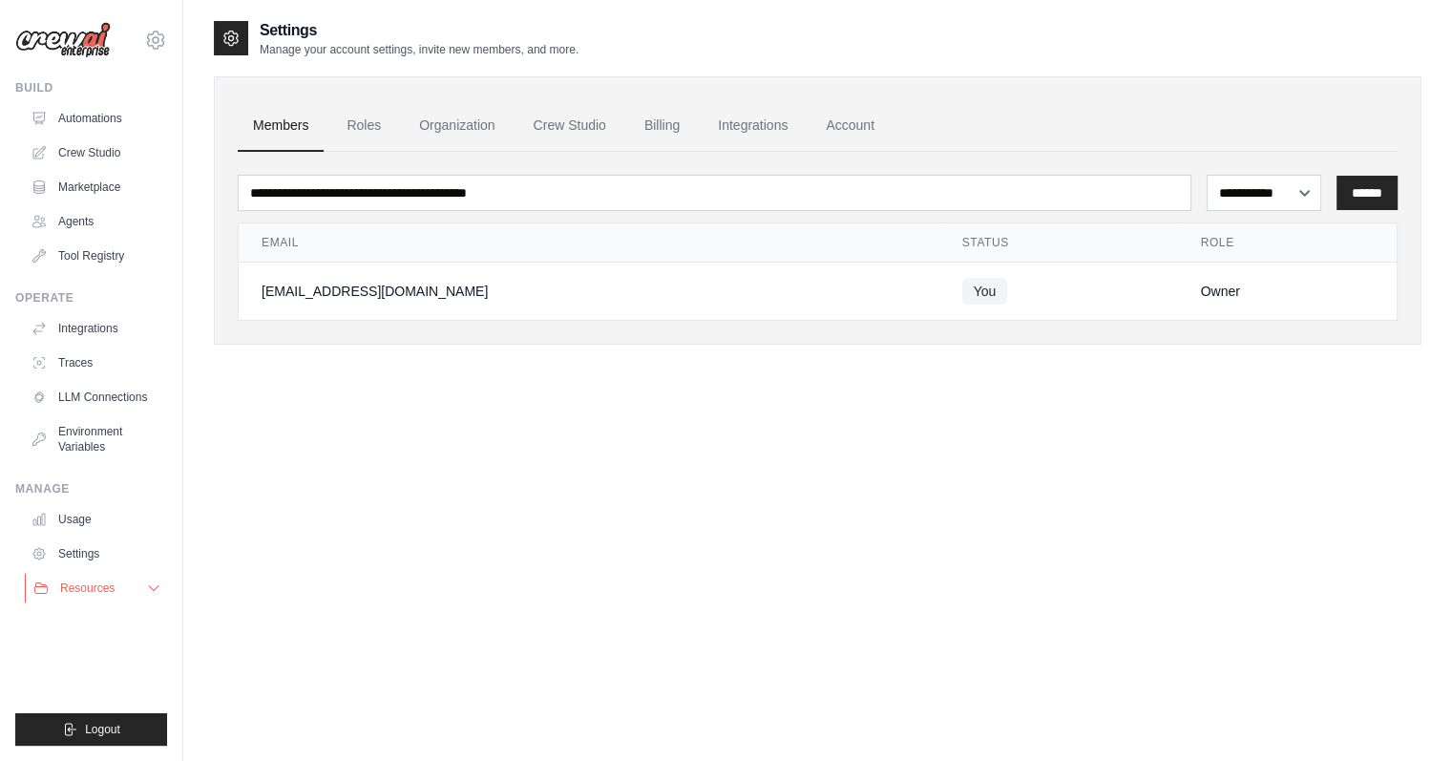
scroll to position [0, 0]
click at [110, 583] on span "Resources" at bounding box center [87, 587] width 54 height 15
click at [105, 624] on link "Documentation" at bounding box center [102, 620] width 133 height 27
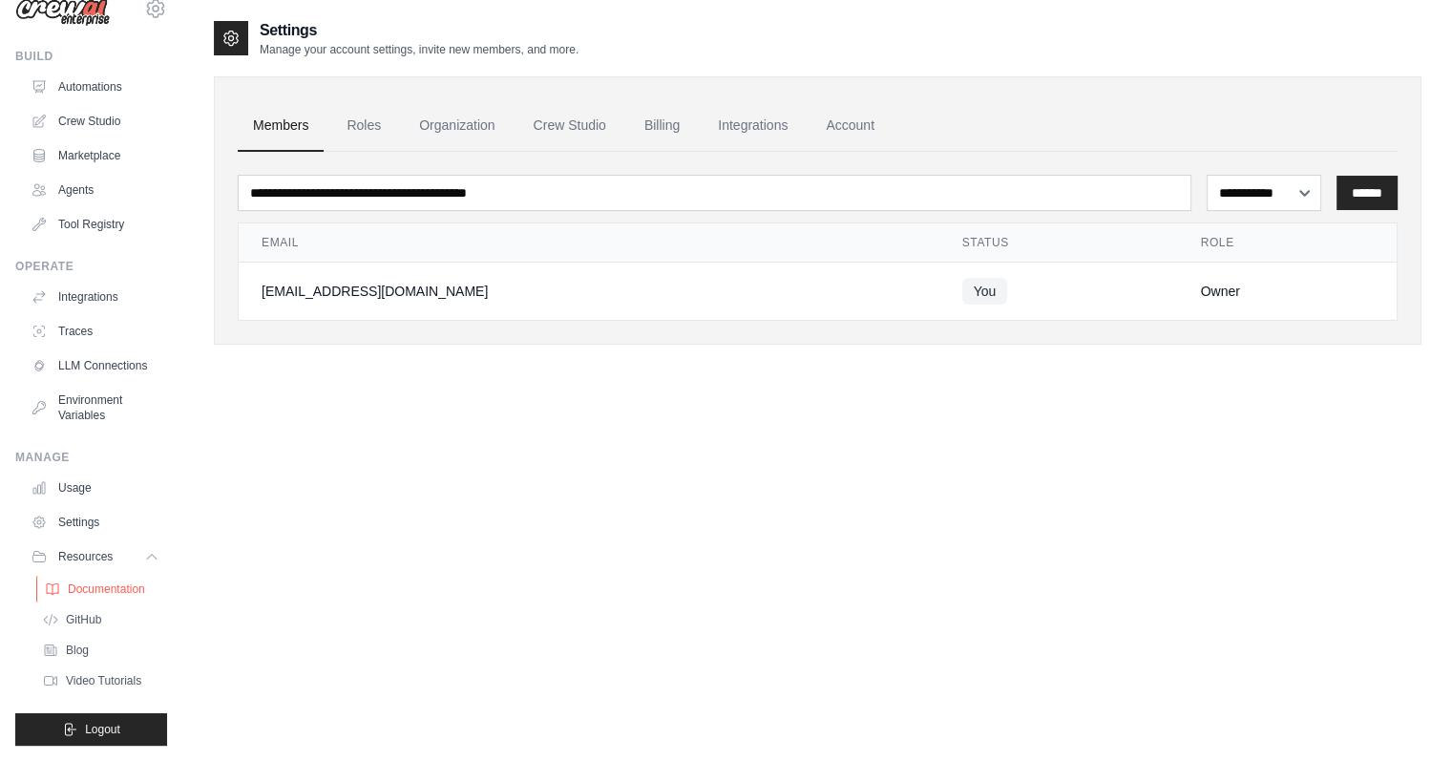
scroll to position [45, 0]
click at [124, 628] on link "GitHub" at bounding box center [102, 619] width 133 height 27
click at [95, 627] on span "GitHub" at bounding box center [85, 619] width 35 height 15
